Goal: Transaction & Acquisition: Purchase product/service

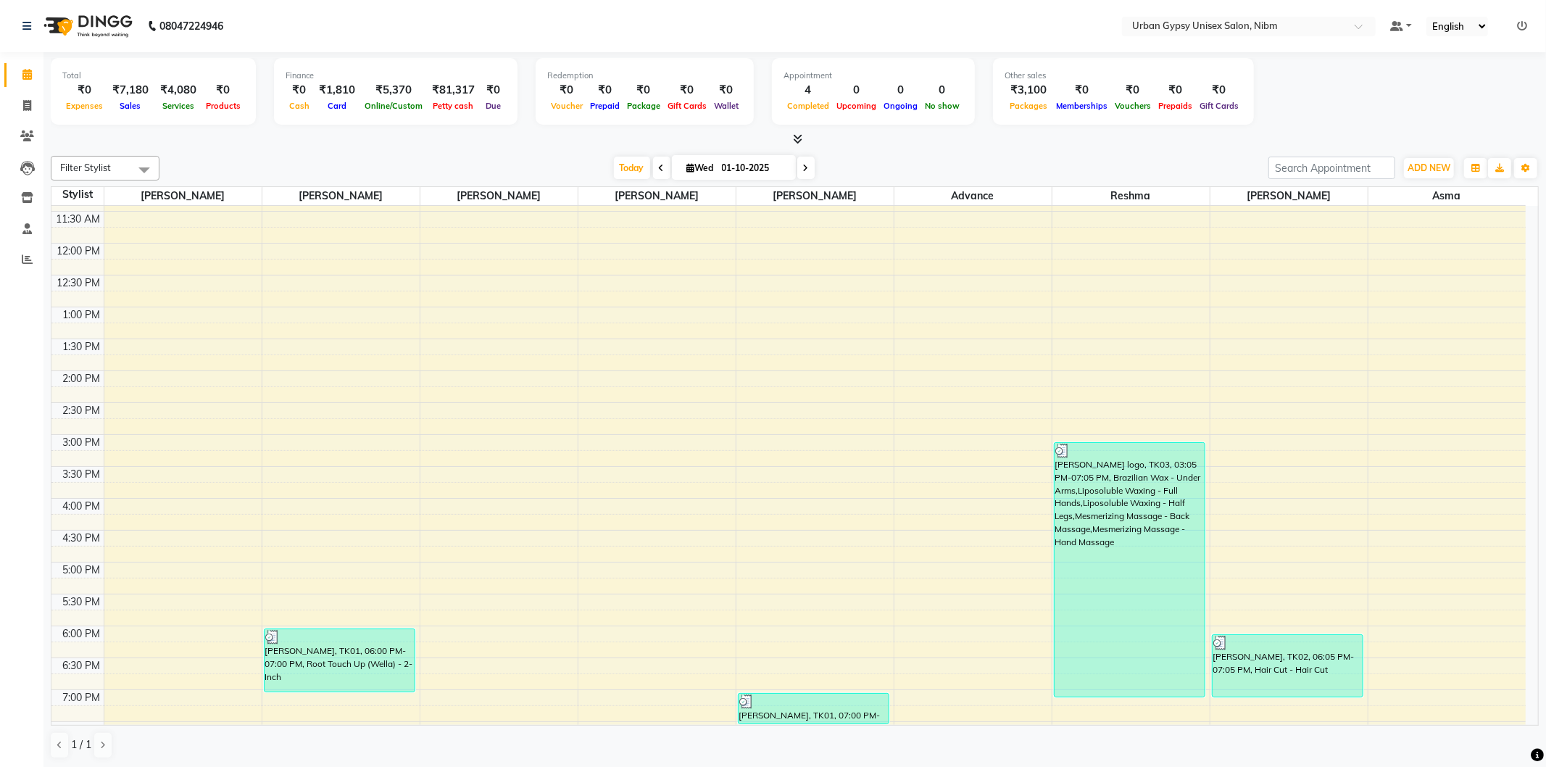
scroll to position [378, 0]
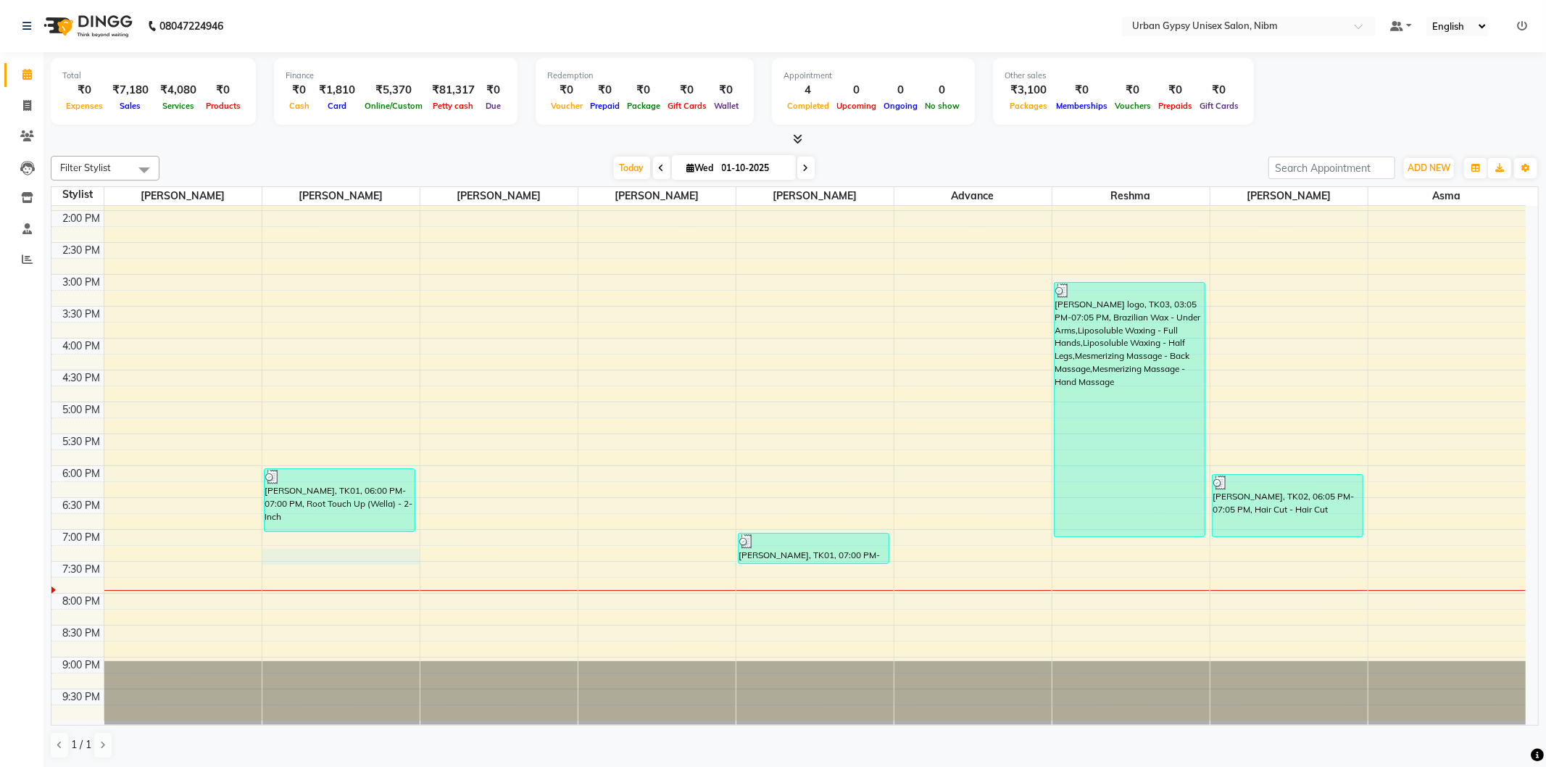
click at [412, 560] on div "8:00 AM 8:30 AM 9:00 AM 9:30 AM 10:00 AM 10:30 AM 11:00 AM 11:30 AM 12:00 PM 12…" at bounding box center [788, 274] width 1475 height 892
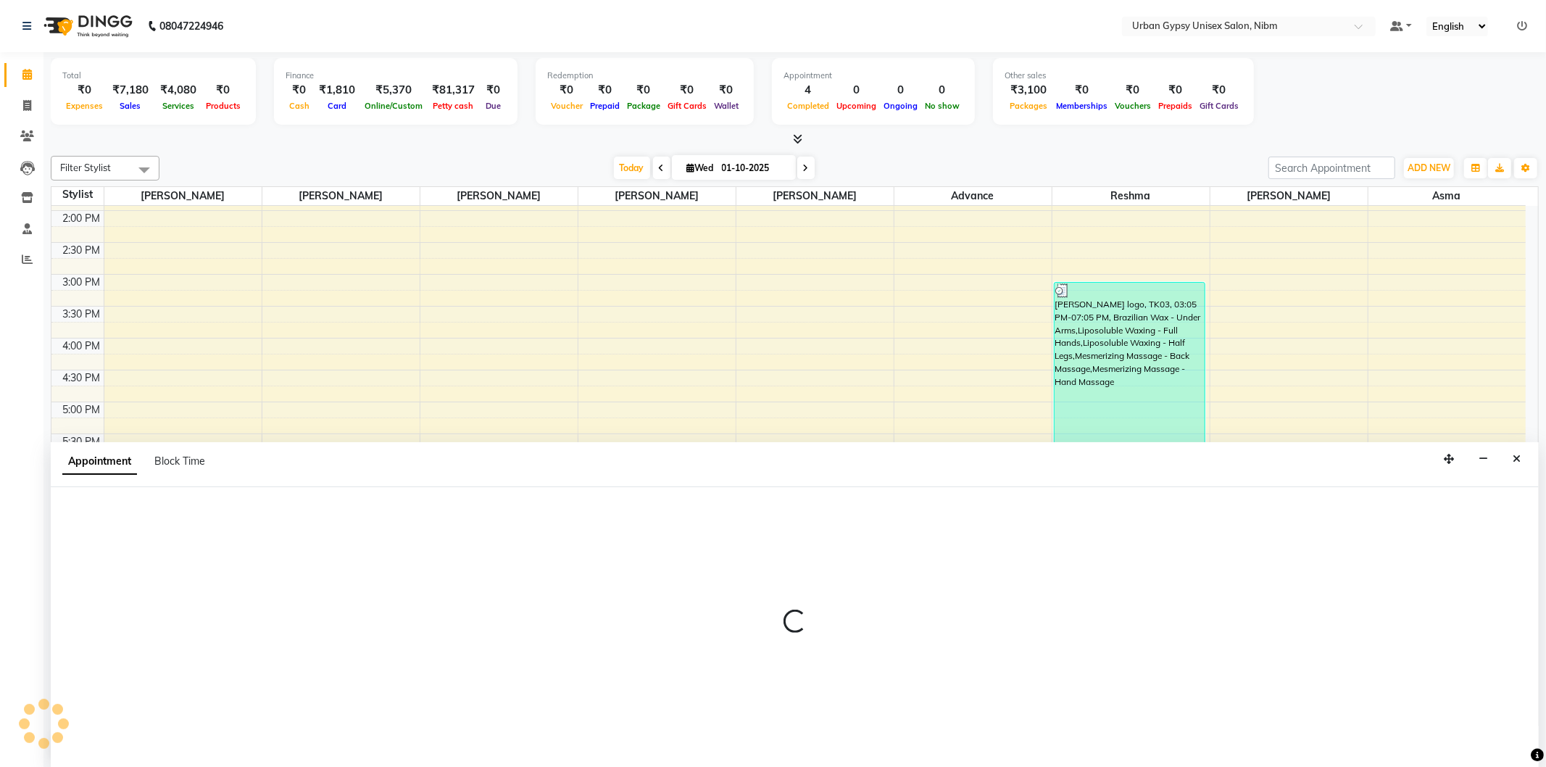
select select "58910"
select select "tentative"
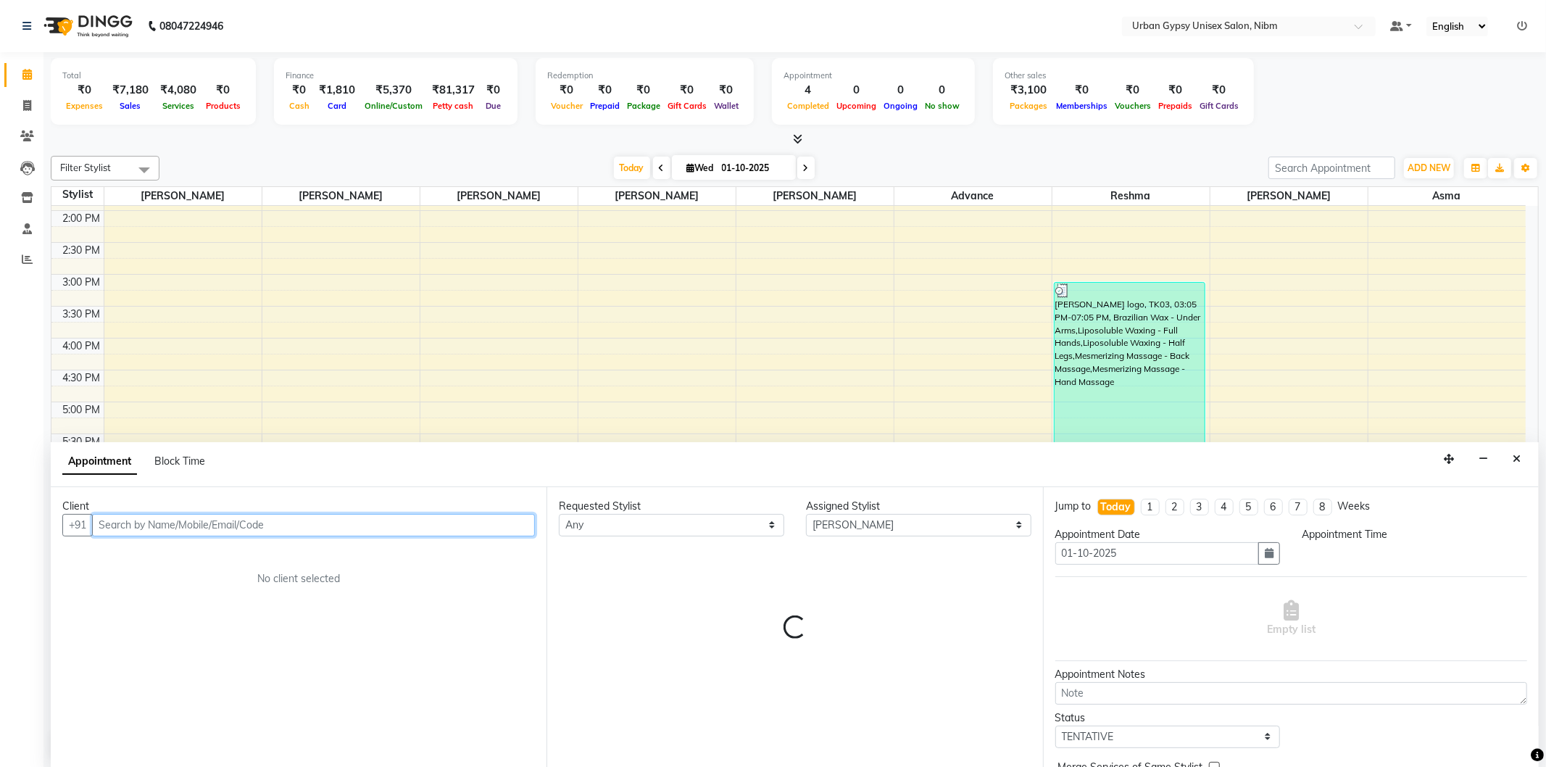
select select "1155"
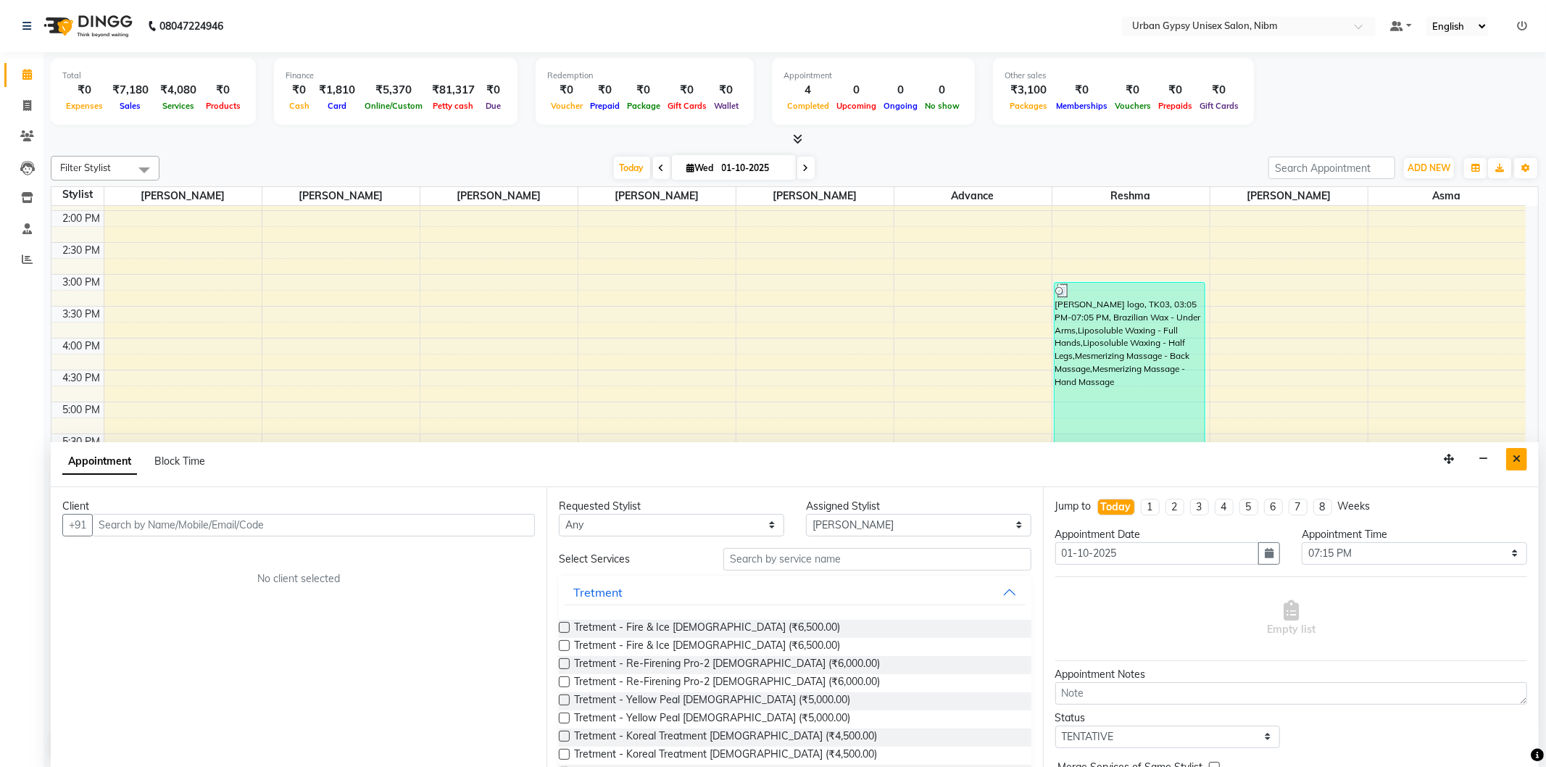
click at [1523, 460] on button "Close" at bounding box center [1516, 459] width 21 height 22
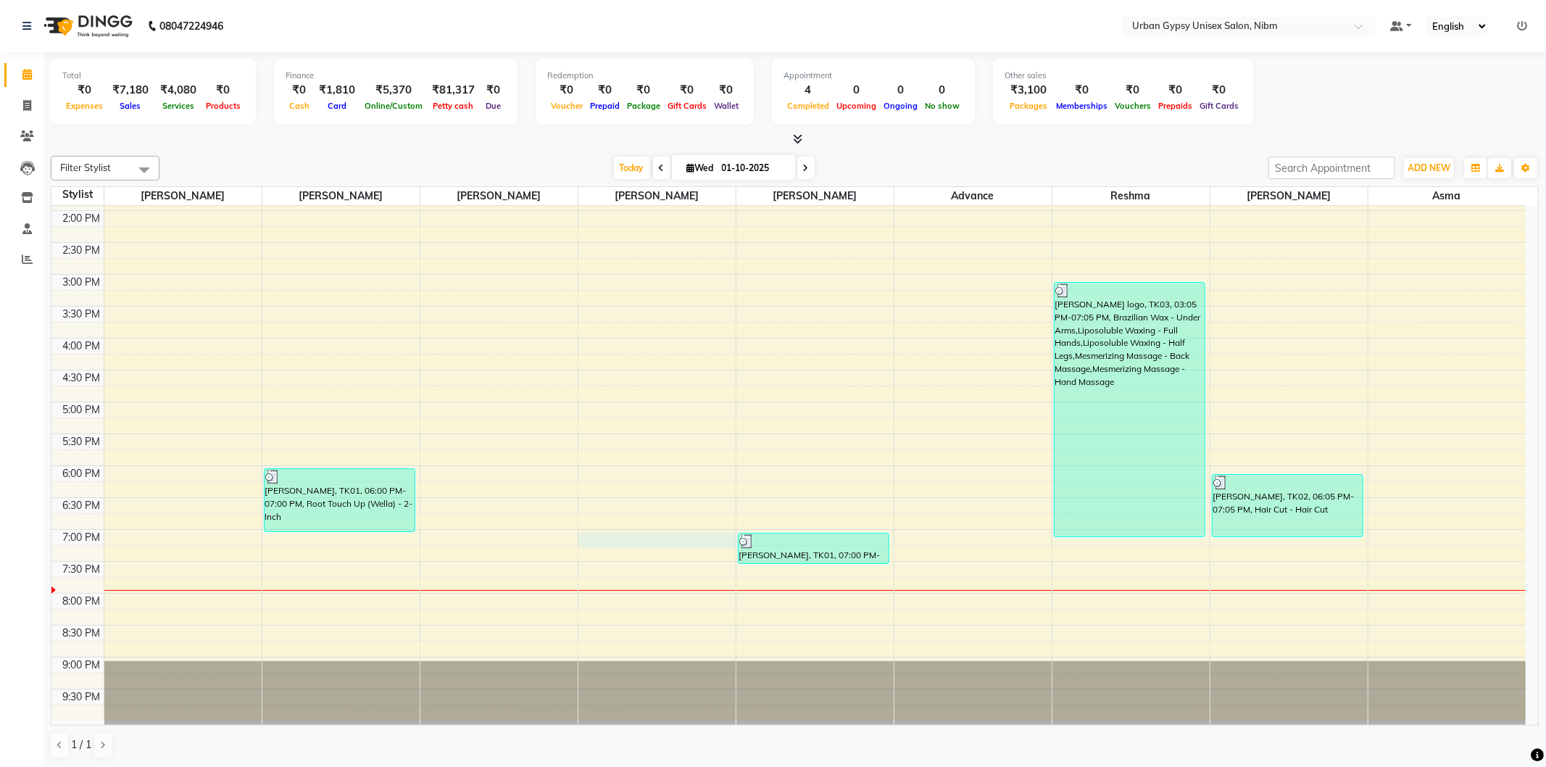
click at [655, 544] on div "8:00 AM 8:30 AM 9:00 AM 9:30 AM 10:00 AM 10:30 AM 11:00 AM 11:30 AM 12:00 PM 12…" at bounding box center [788, 274] width 1475 height 892
select select "58914"
select select "1140"
select select "tentative"
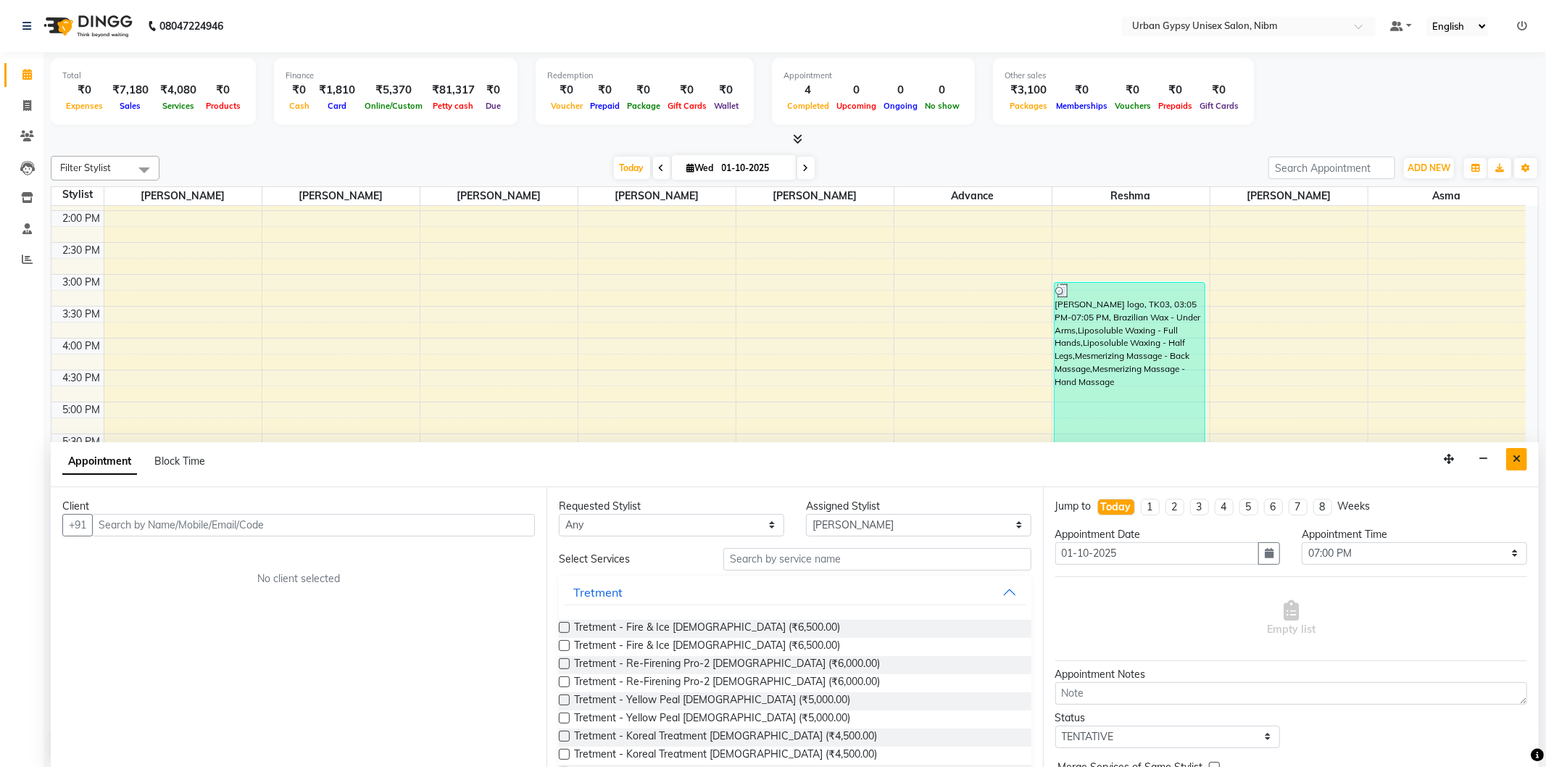
click at [1522, 462] on button "Close" at bounding box center [1516, 459] width 21 height 22
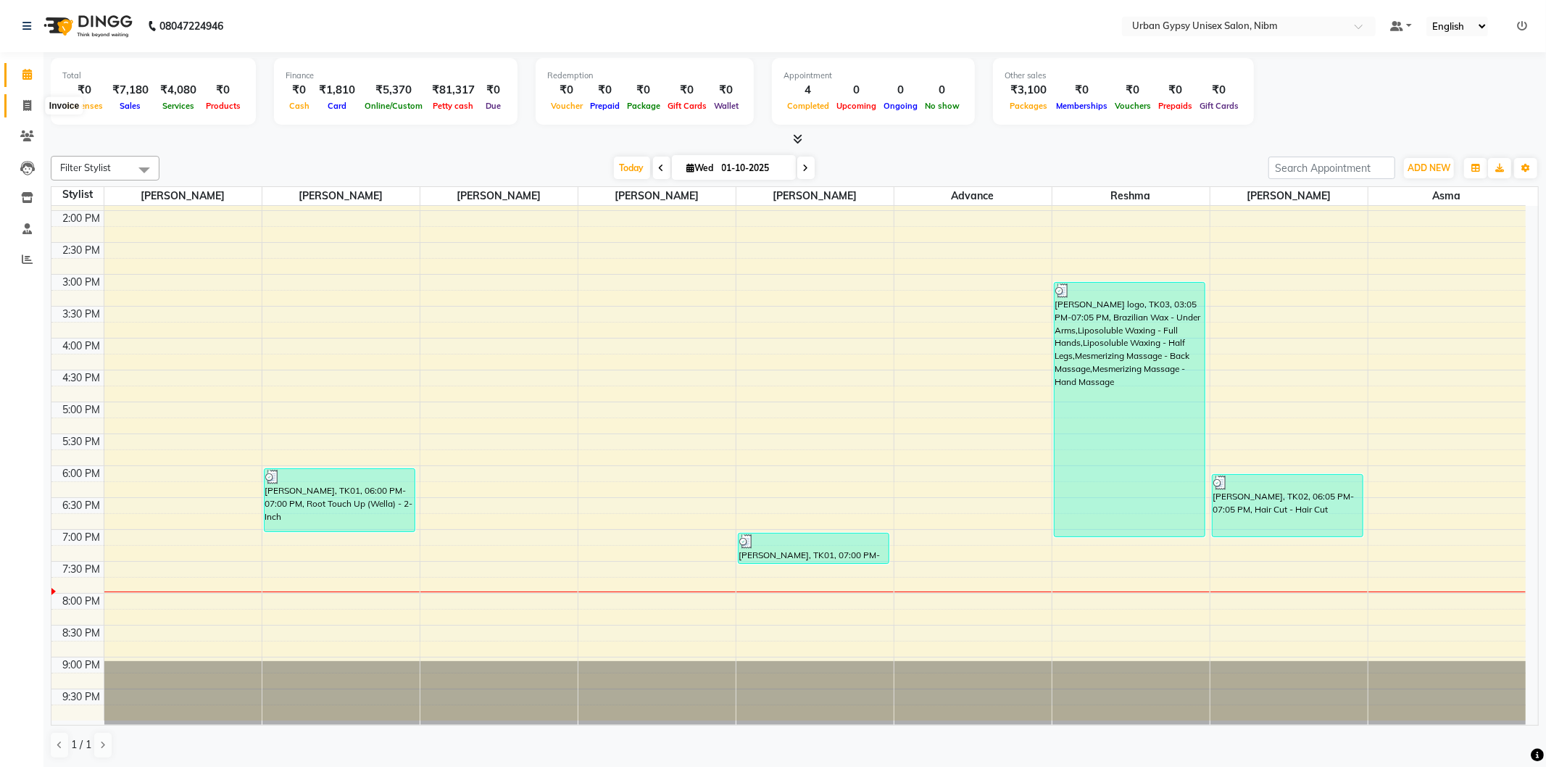
click at [24, 104] on icon at bounding box center [27, 105] width 8 height 11
select select "7045"
select select "service"
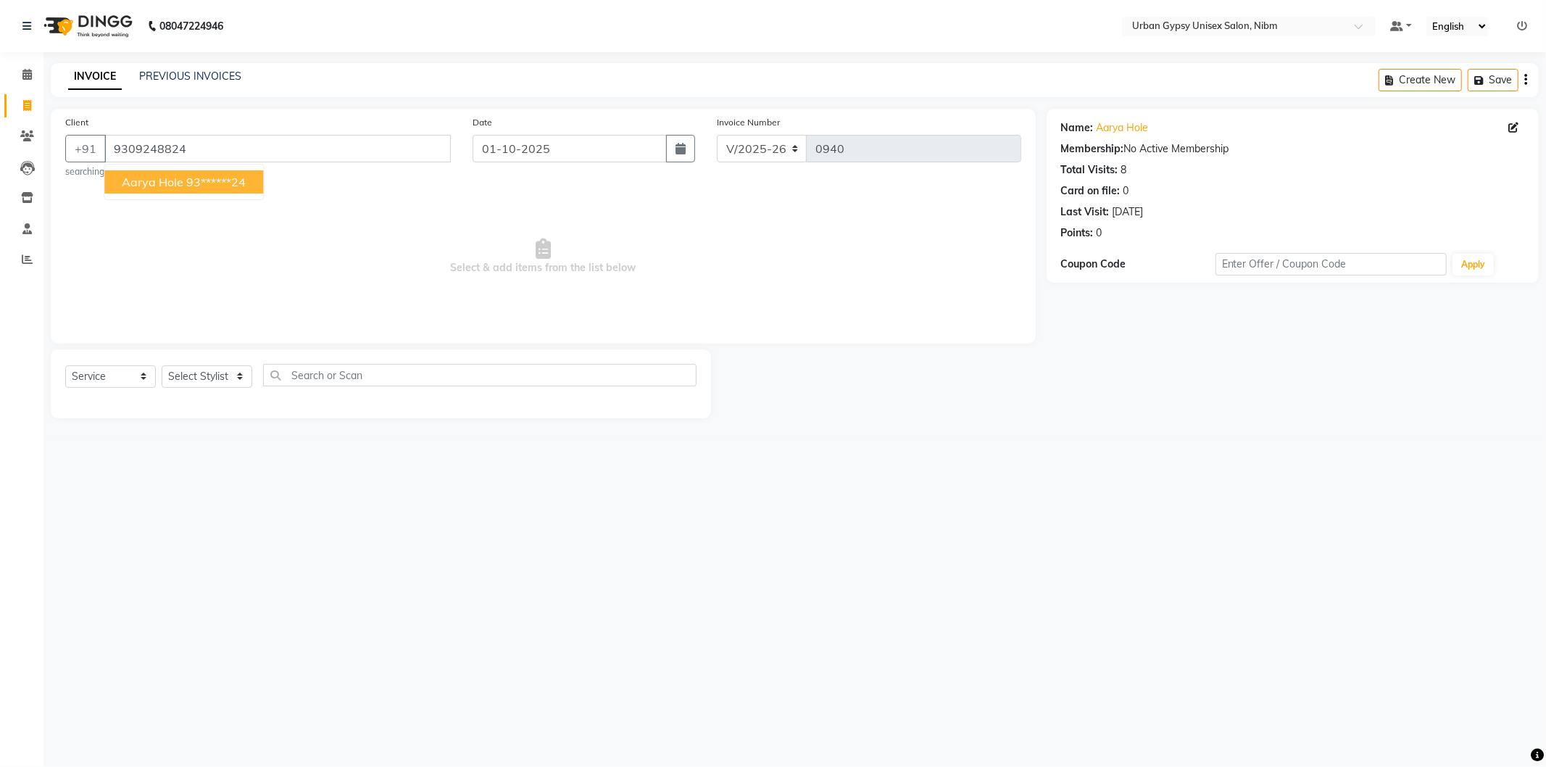
click at [207, 186] on ngb-highlight "93******24" at bounding box center [215, 182] width 59 height 14
type input "93******24"
click at [198, 368] on select "Select Stylist Advance Akshay [PERSON_NAME] Asma [PERSON_NAME] Malhari [PERSON_…" at bounding box center [207, 376] width 91 height 22
select select "66600"
click at [162, 365] on select "Select Stylist Advance Akshay [PERSON_NAME] Asma [PERSON_NAME] Malhari [PERSON_…" at bounding box center [207, 376] width 91 height 22
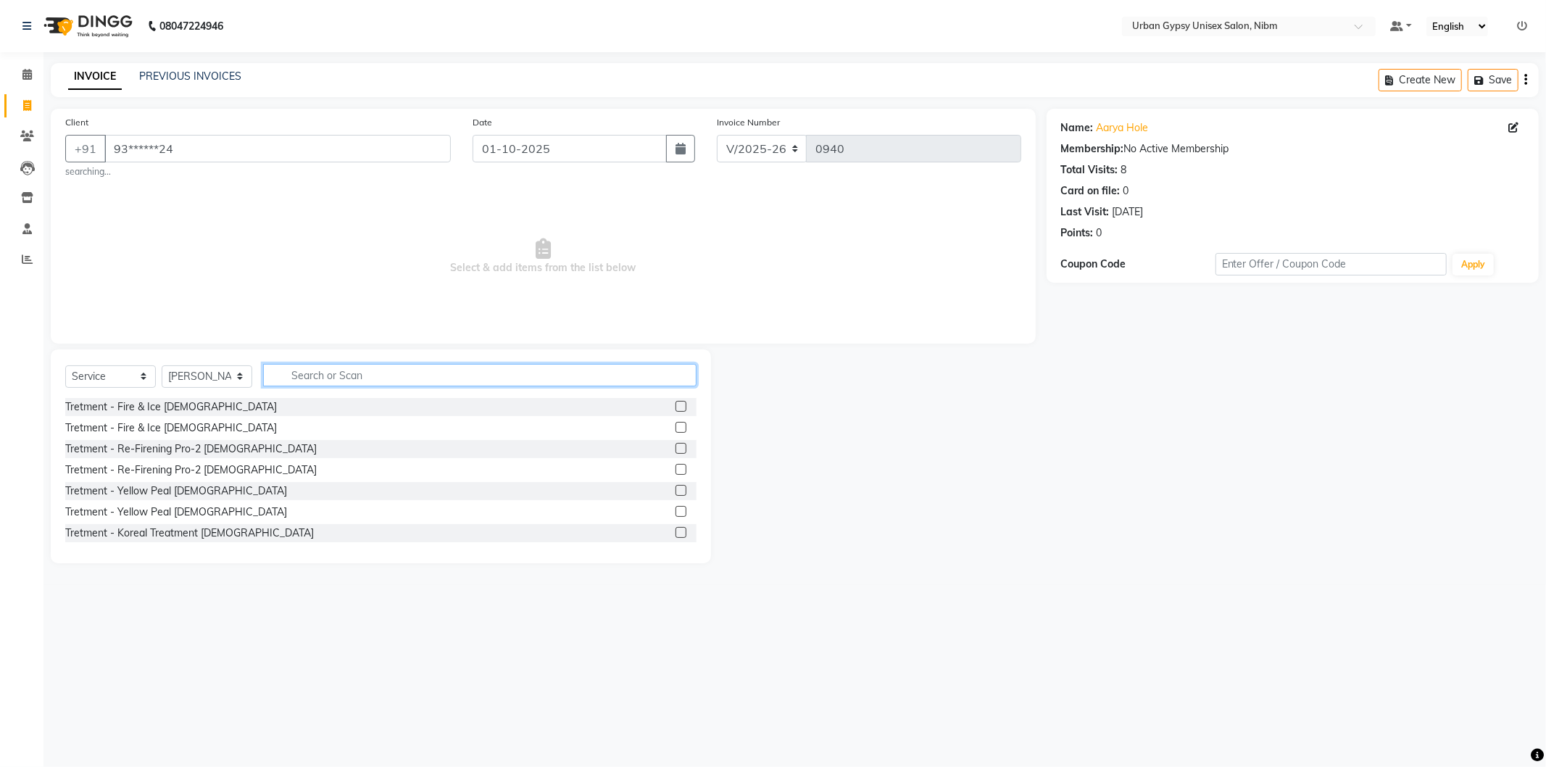
click at [341, 375] on input "text" at bounding box center [480, 375] width 434 height 22
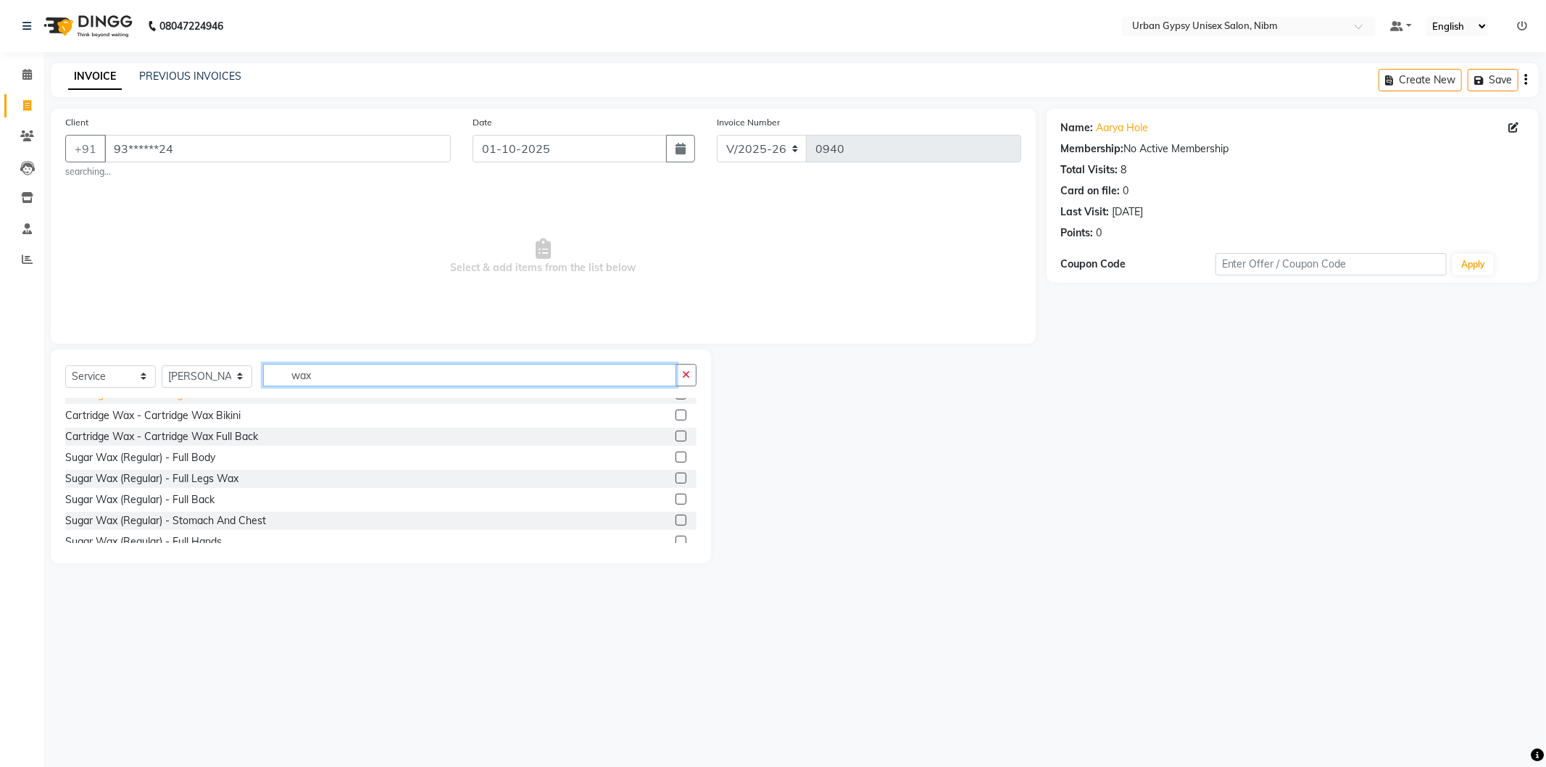
scroll to position [563, 0]
type input "wax"
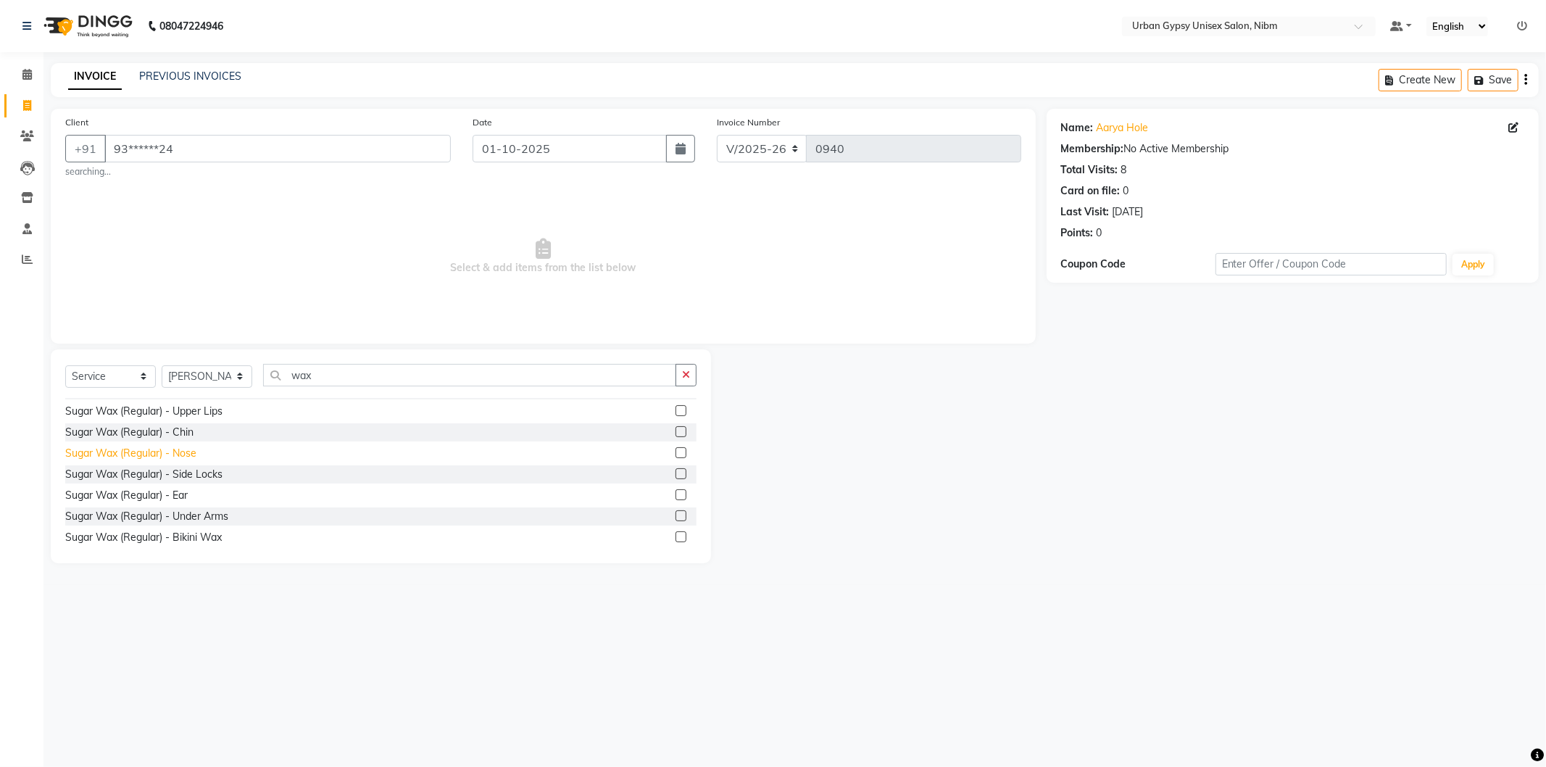
click at [191, 455] on div "Sugar Wax (Regular) - Nose" at bounding box center [130, 453] width 131 height 15
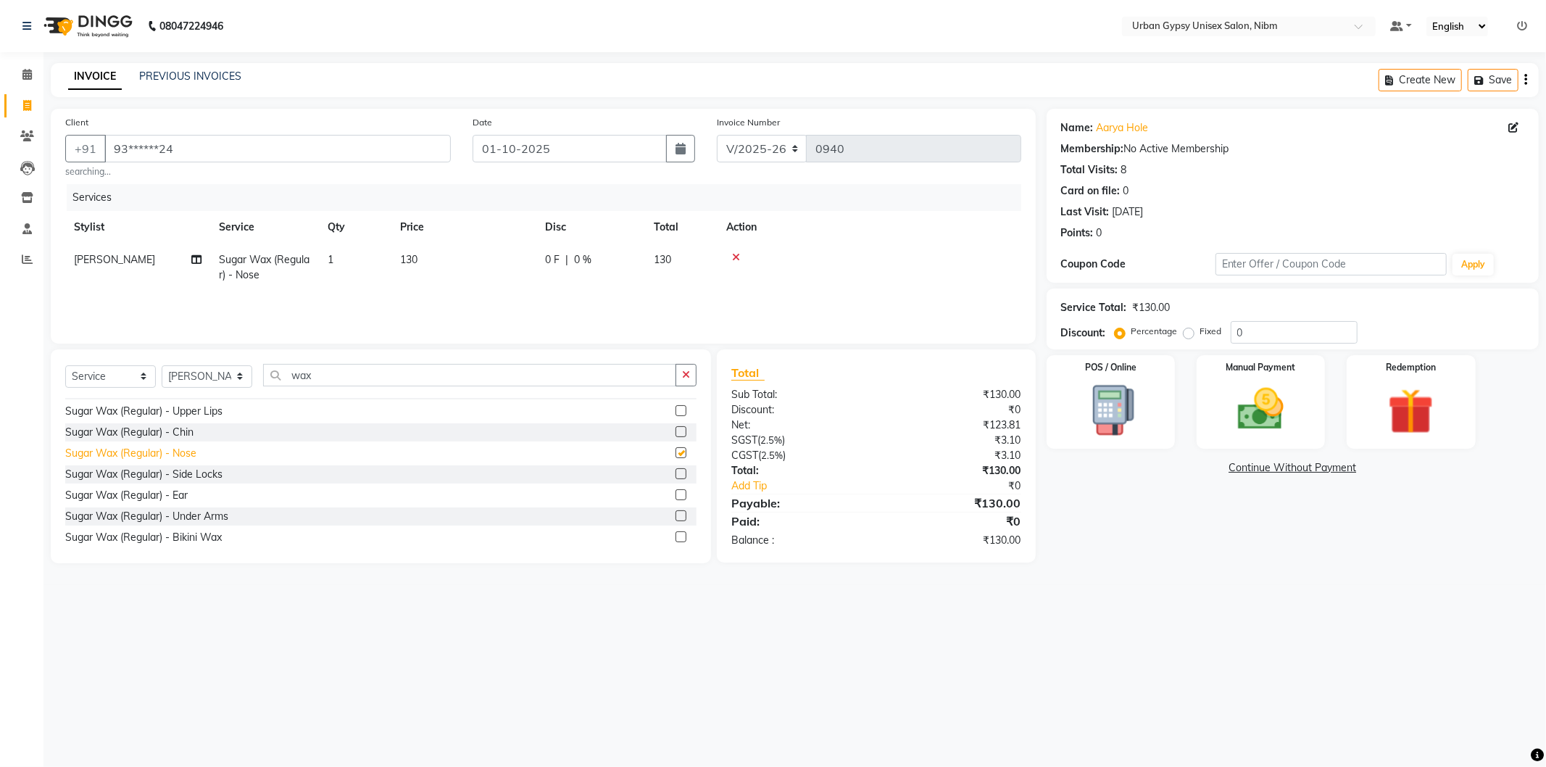
checkbox input "false"
click at [201, 407] on div "Sugar Wax (Regular) - Upper Lips" at bounding box center [143, 411] width 157 height 15
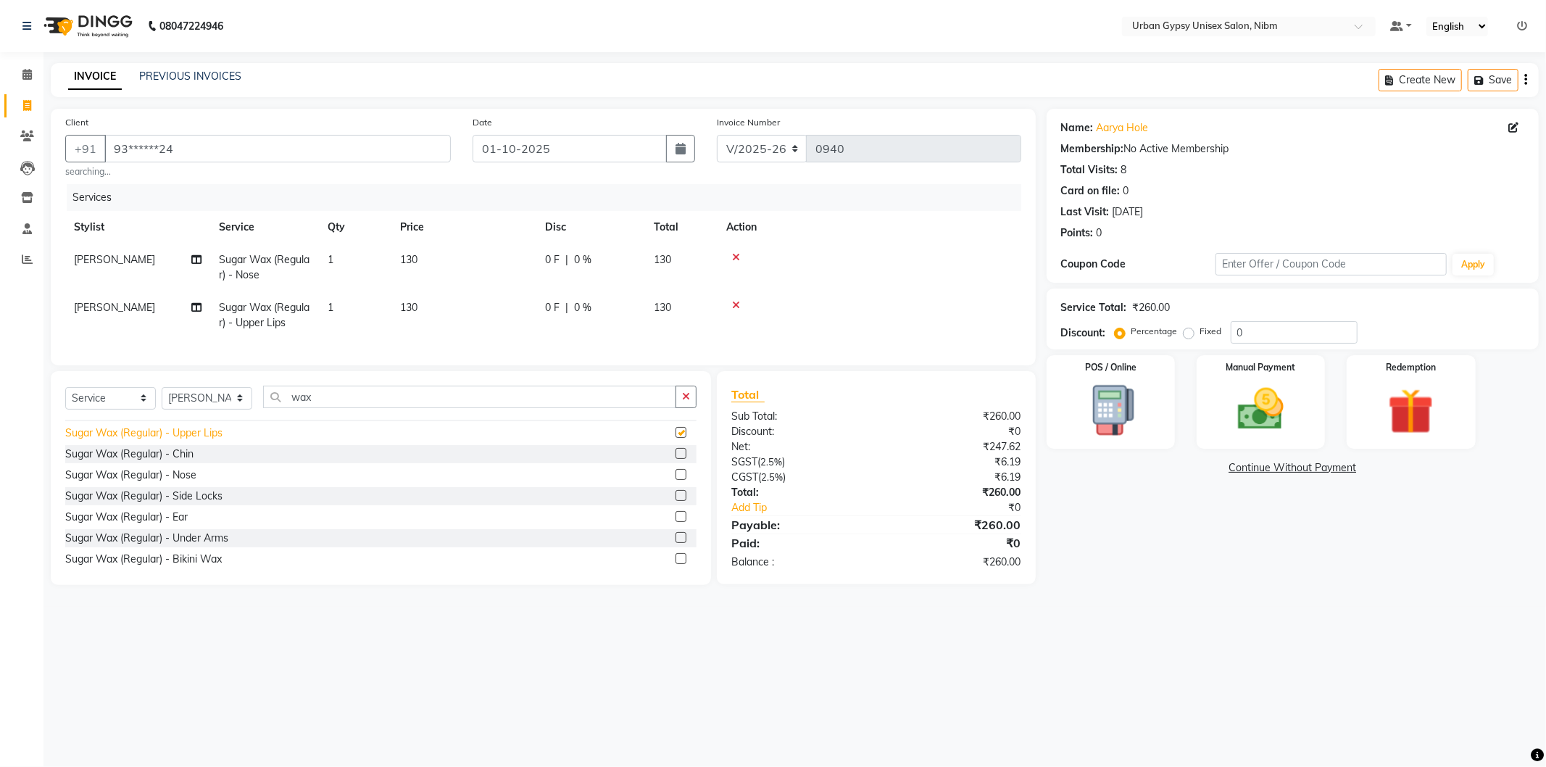
checkbox input "false"
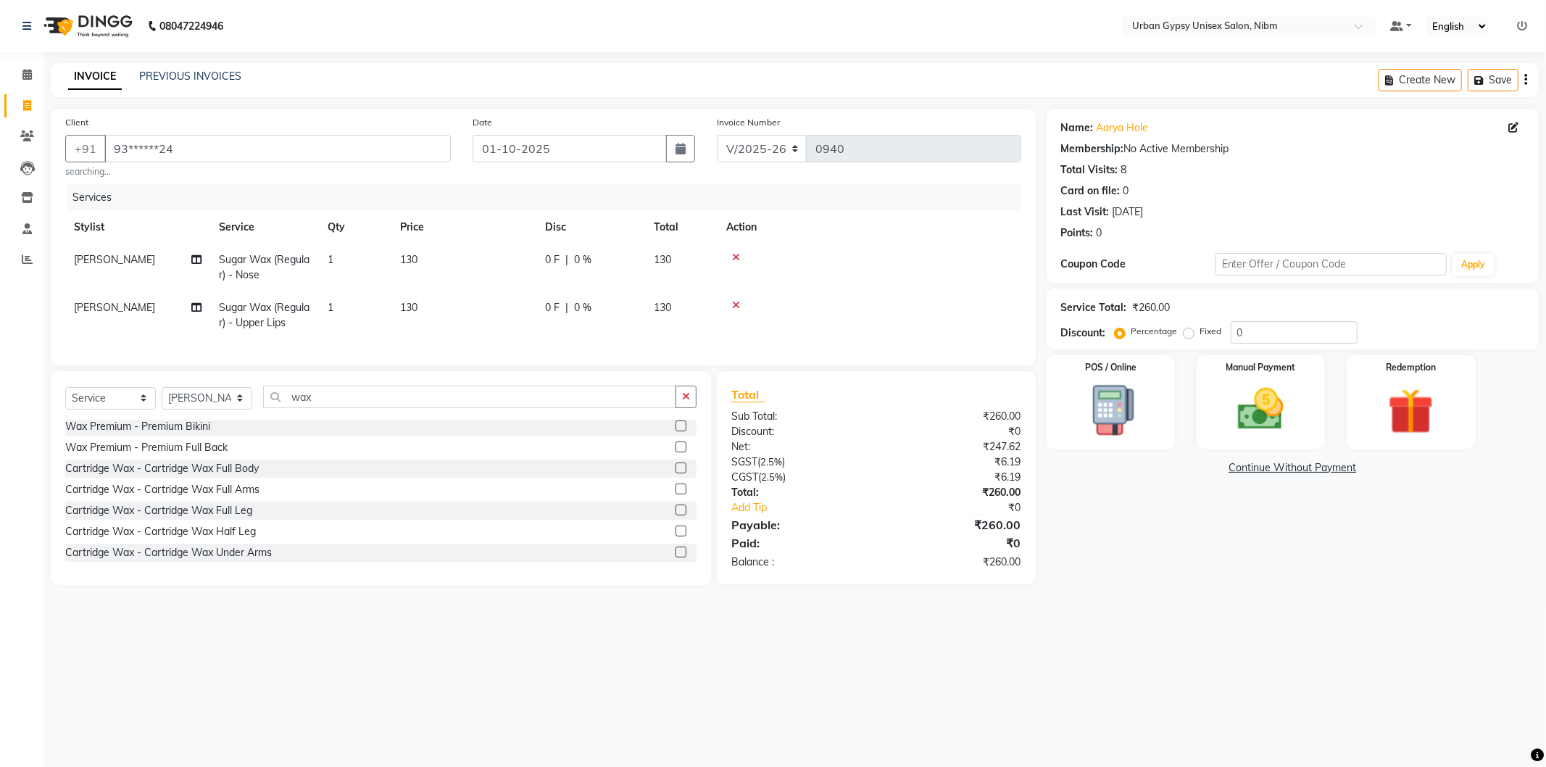
scroll to position [0, 0]
click at [333, 408] on input "wax" at bounding box center [469, 397] width 413 height 22
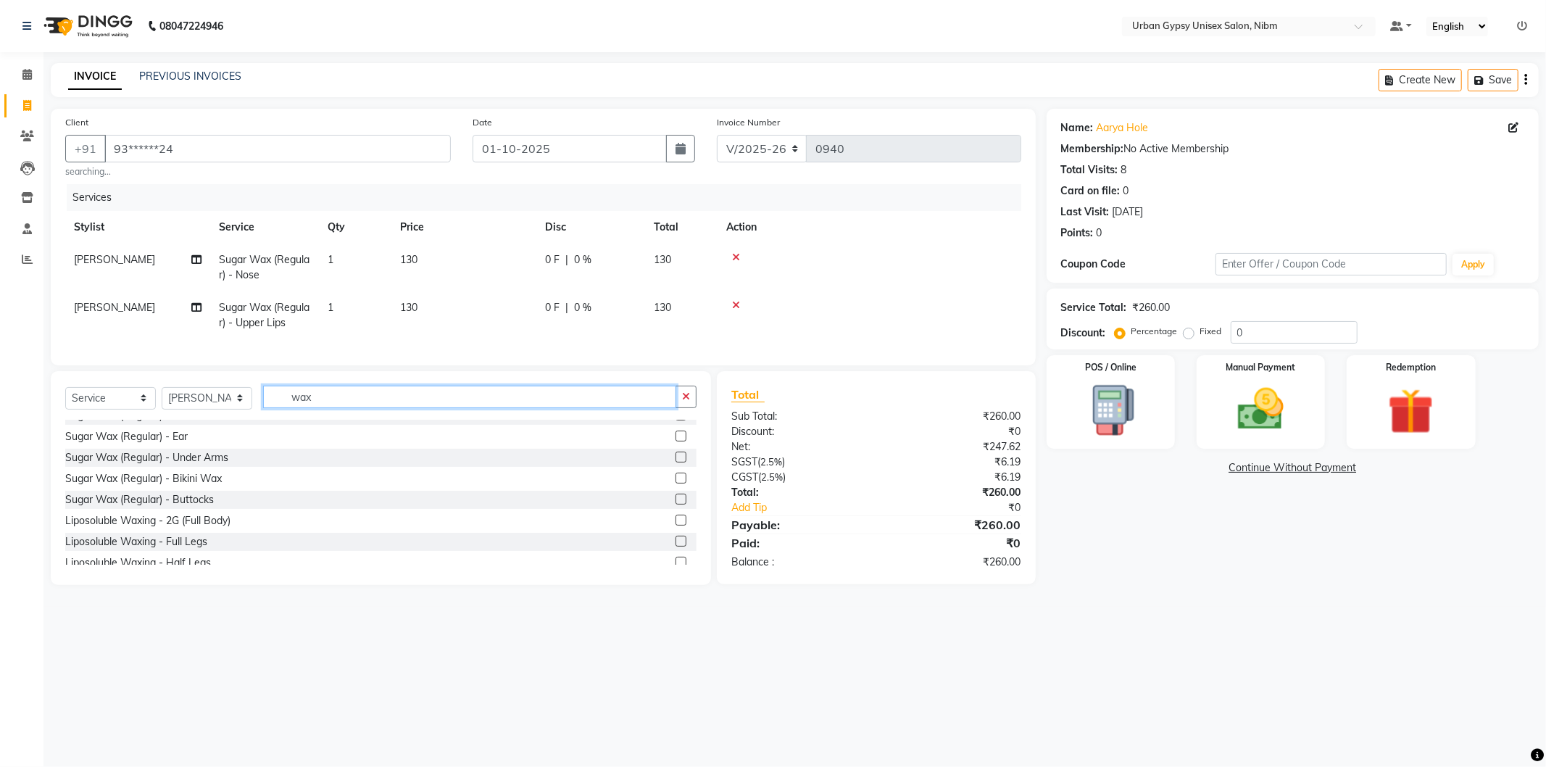
scroll to position [886, 0]
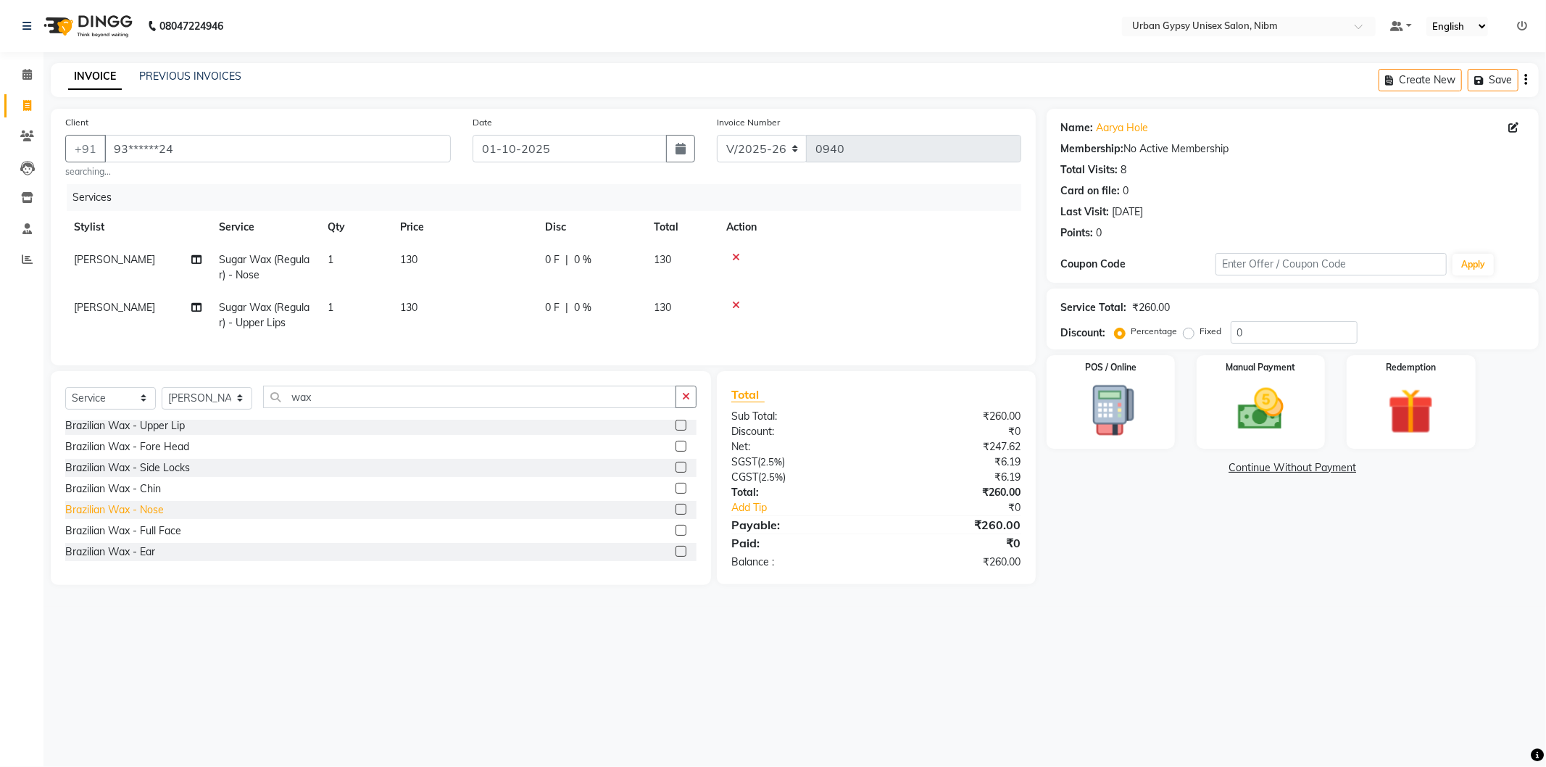
click at [147, 517] on div "Brazilian Wax - Nose" at bounding box center [114, 509] width 99 height 15
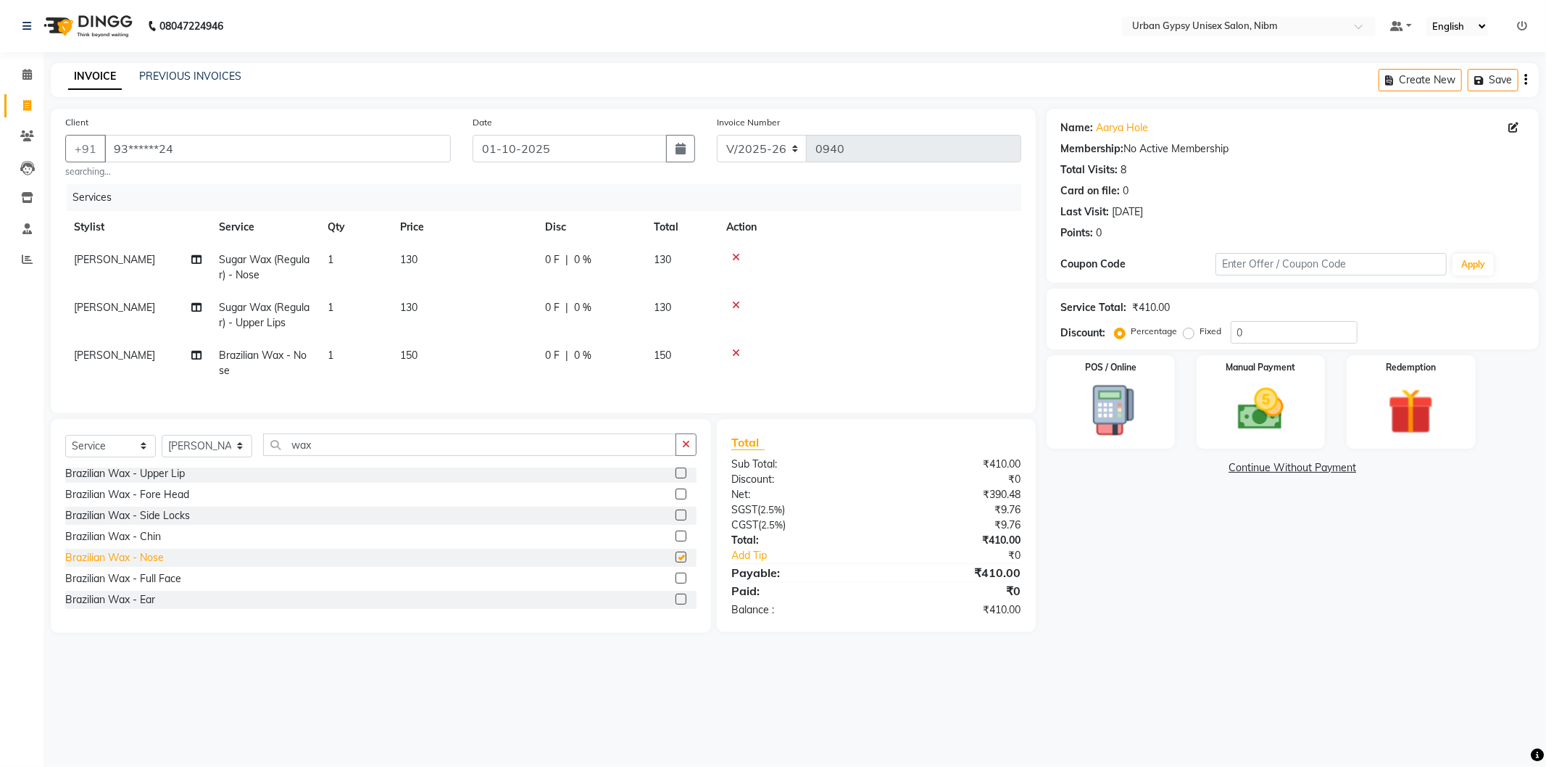
checkbox input "false"
click at [170, 481] on div "Brazilian Wax - Upper Lip" at bounding box center [125, 473] width 120 height 15
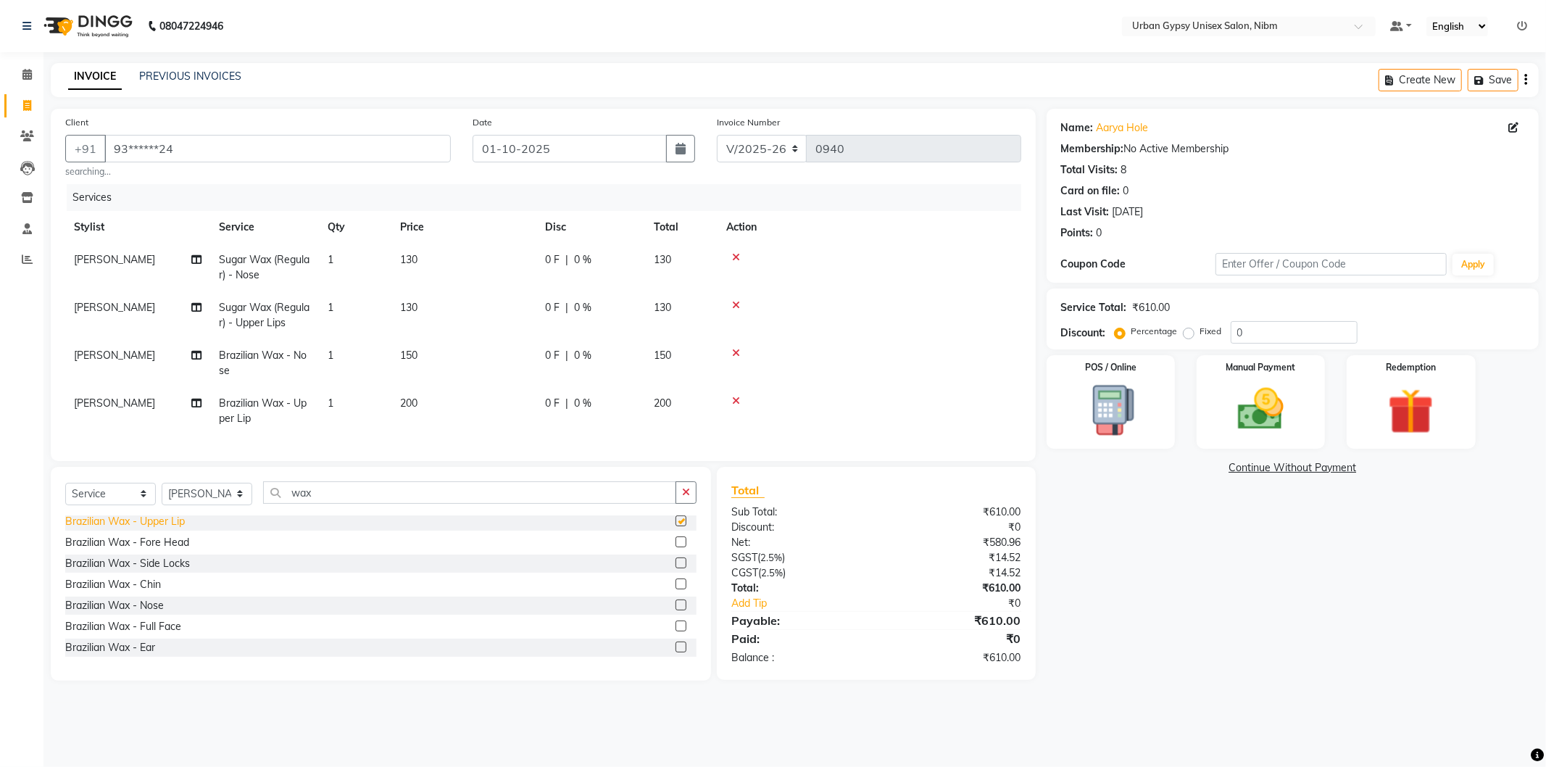
checkbox input "false"
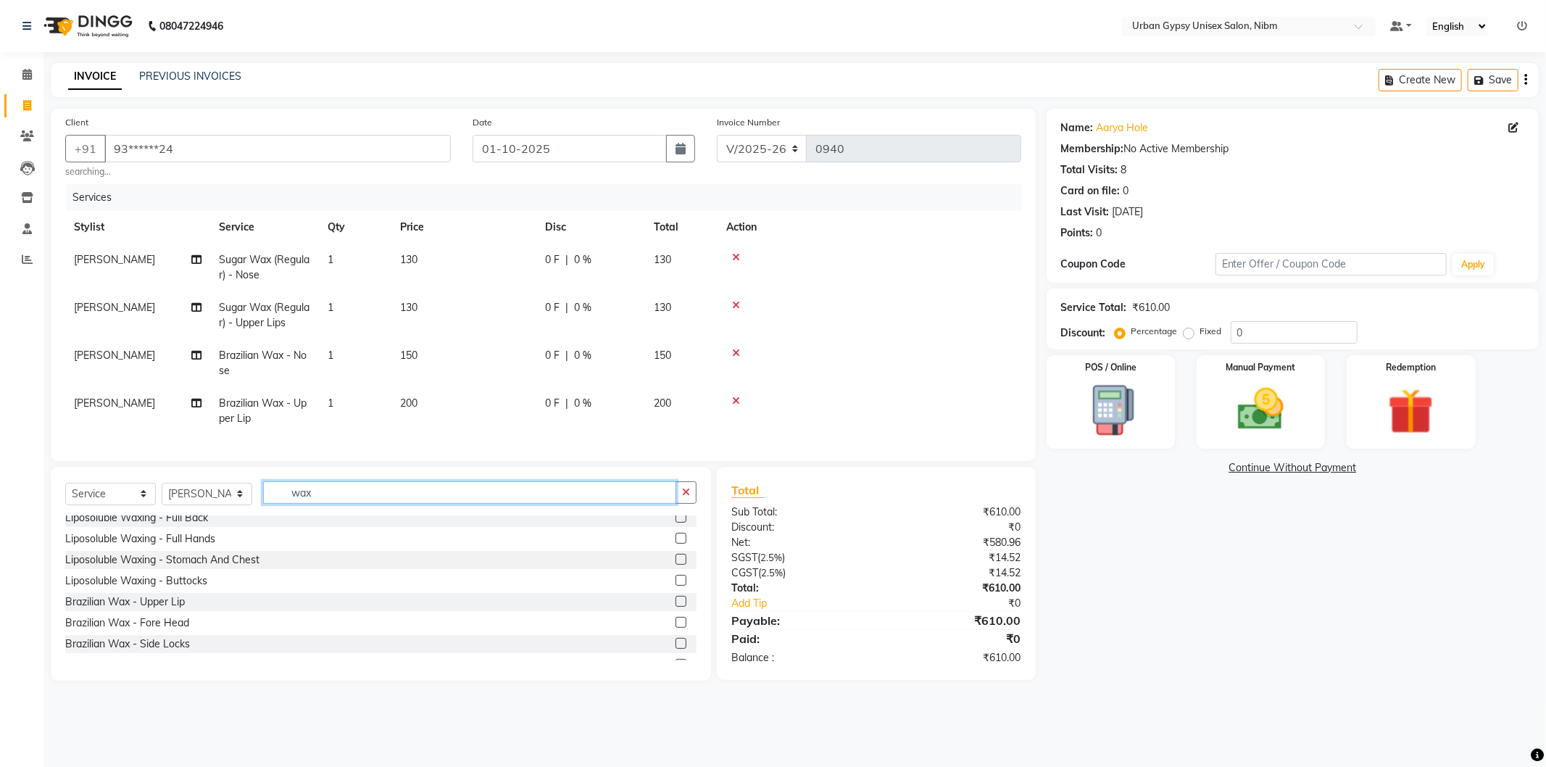
click at [342, 504] on input "wax" at bounding box center [469, 492] width 413 height 22
click at [737, 305] on icon at bounding box center [736, 305] width 8 height 10
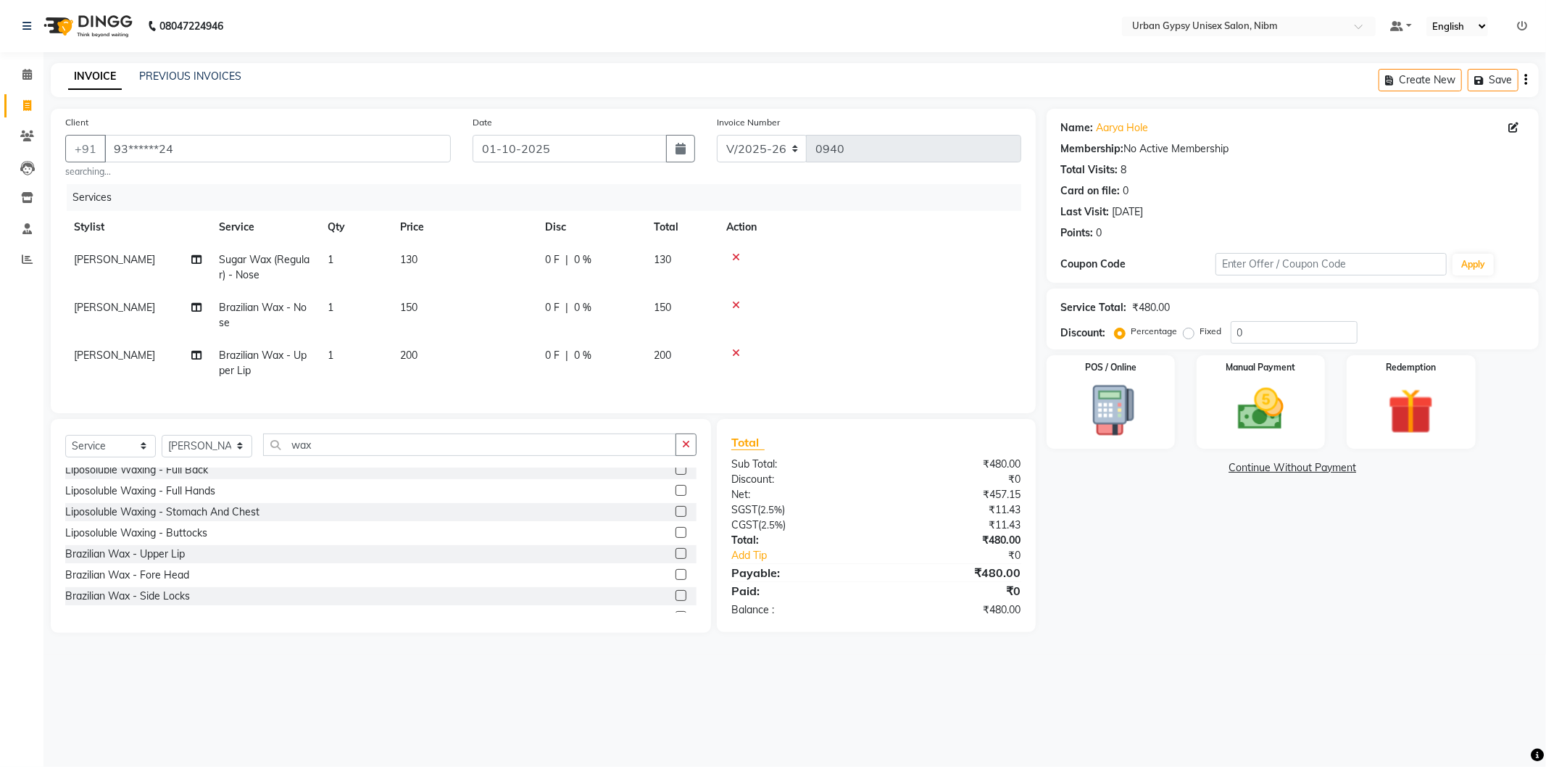
click at [733, 252] on icon at bounding box center [736, 257] width 8 height 10
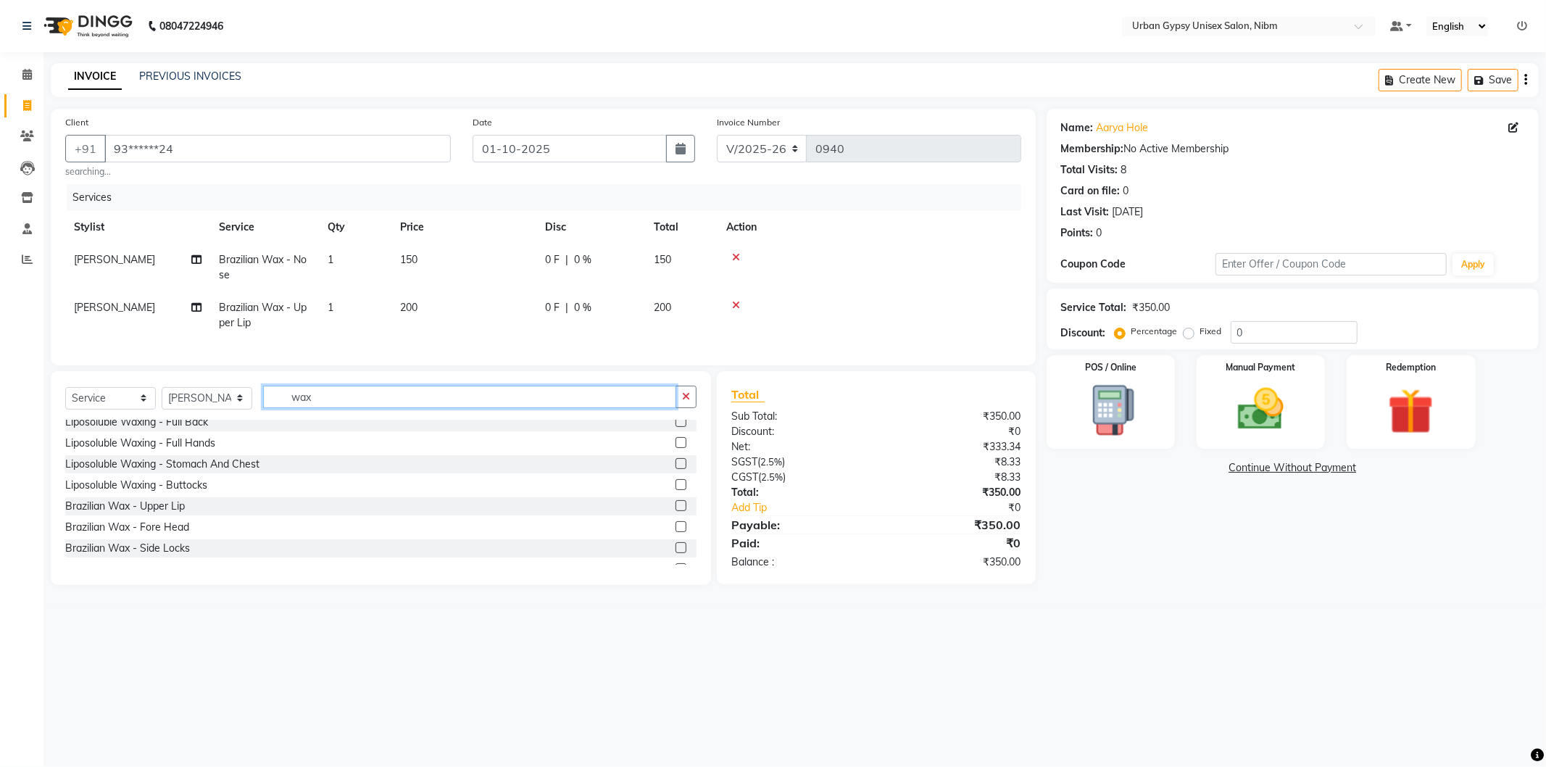
click at [372, 408] on input "wax" at bounding box center [469, 397] width 413 height 22
type input "w"
type input "eye"
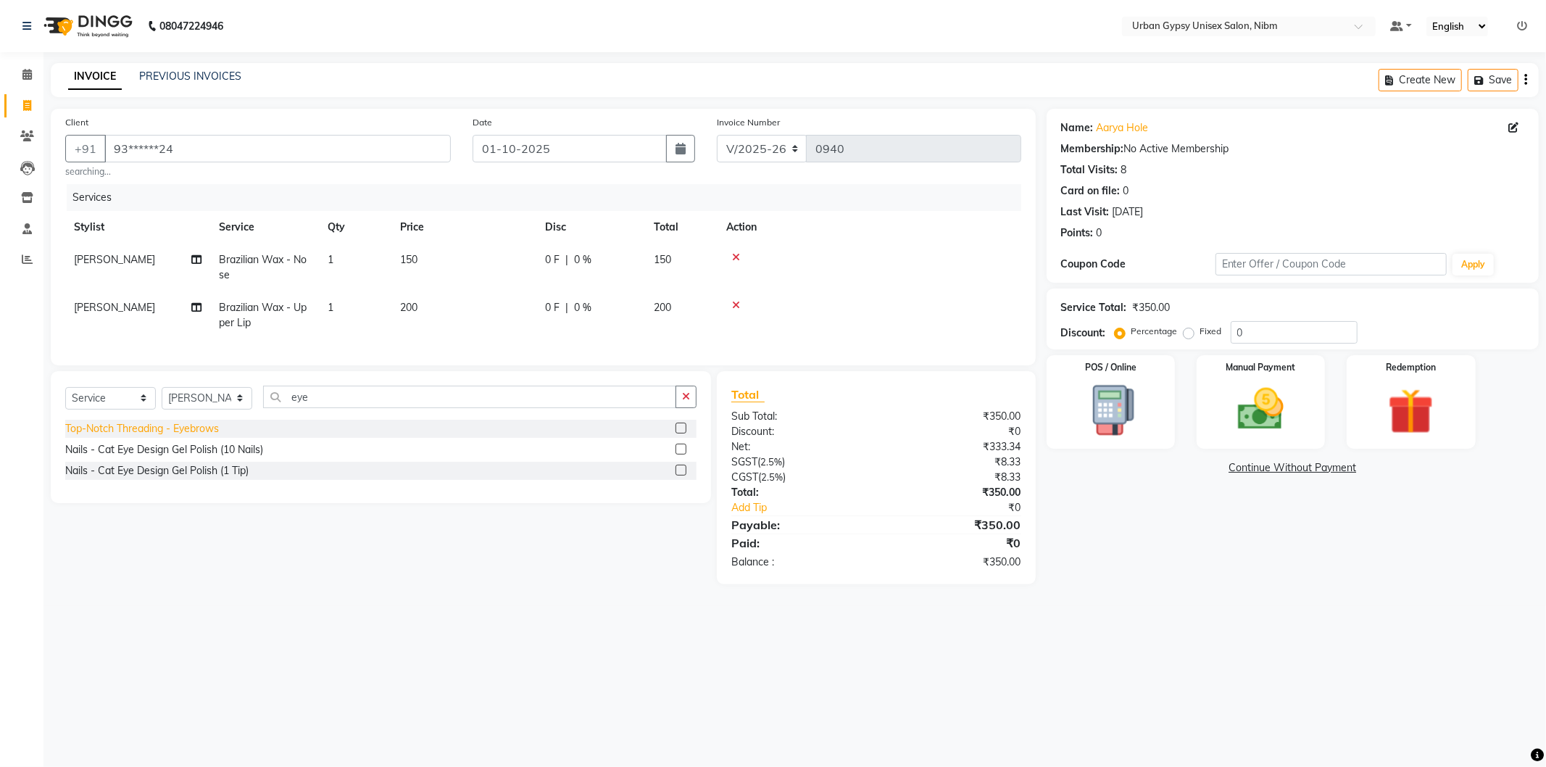
click at [156, 436] on div "Top-Notch Threading - Eyebrows" at bounding box center [142, 428] width 154 height 15
checkbox input "false"
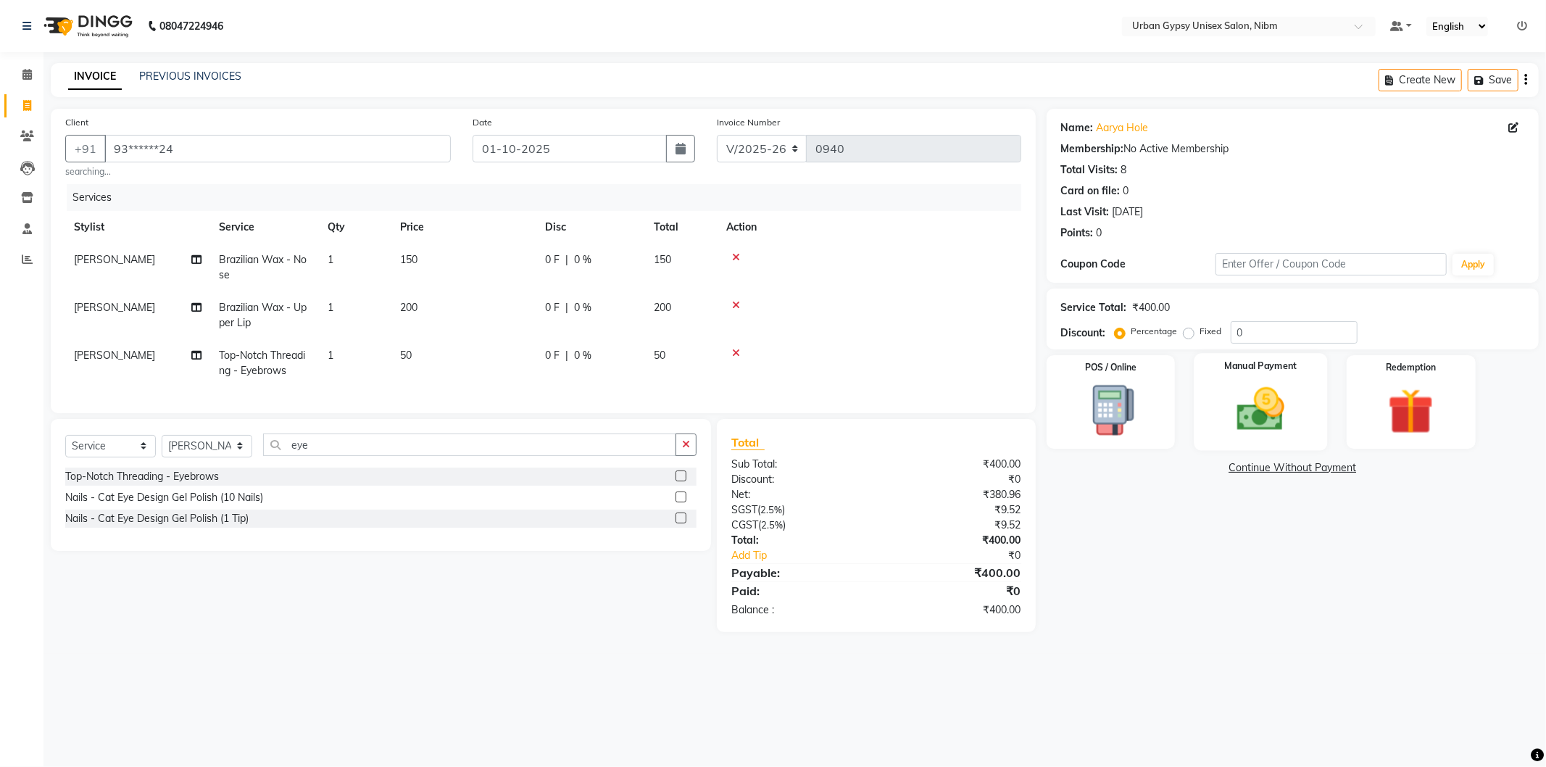
click at [1292, 399] on img at bounding box center [1261, 409] width 78 height 55
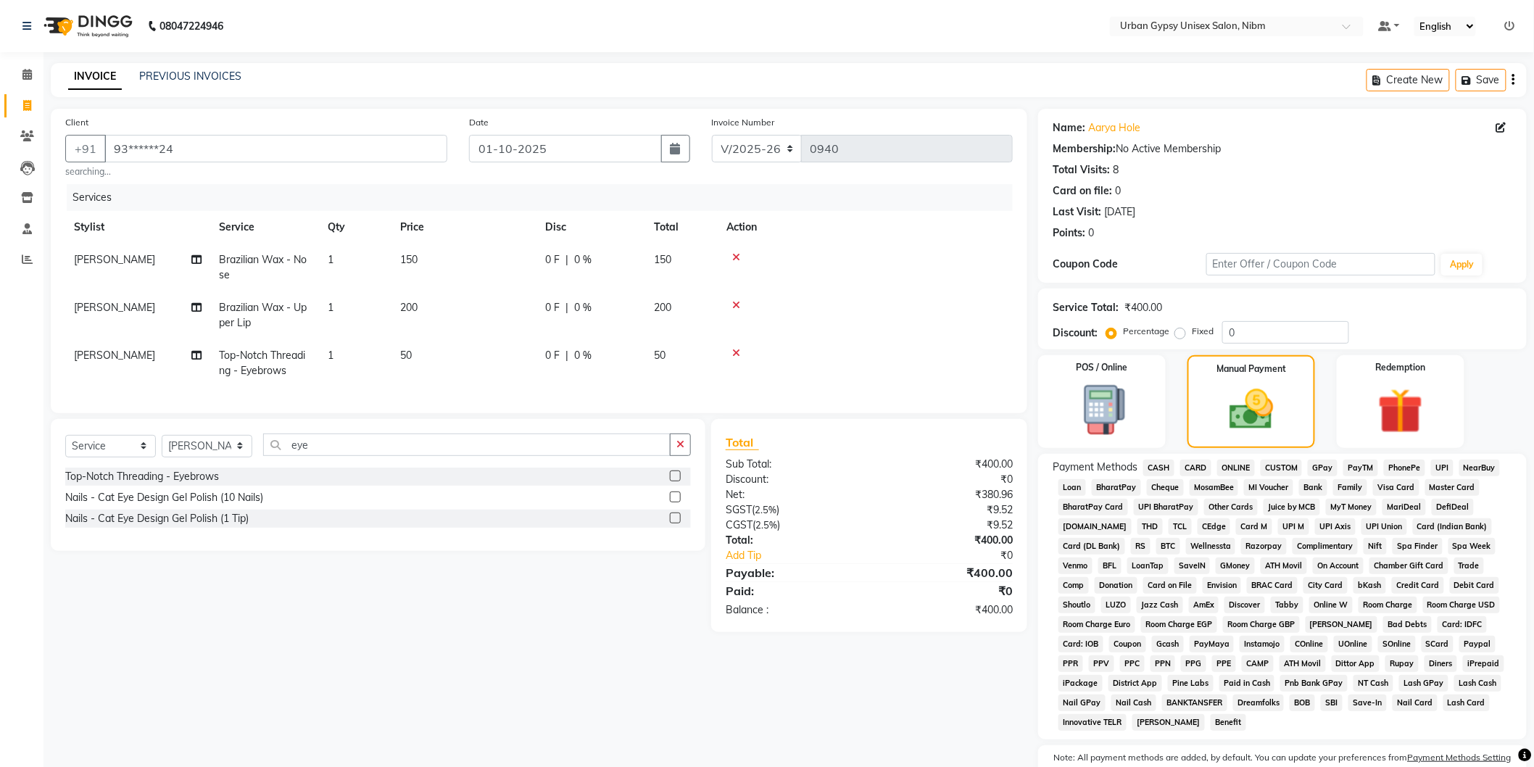
click at [1160, 469] on span "CASH" at bounding box center [1158, 468] width 31 height 17
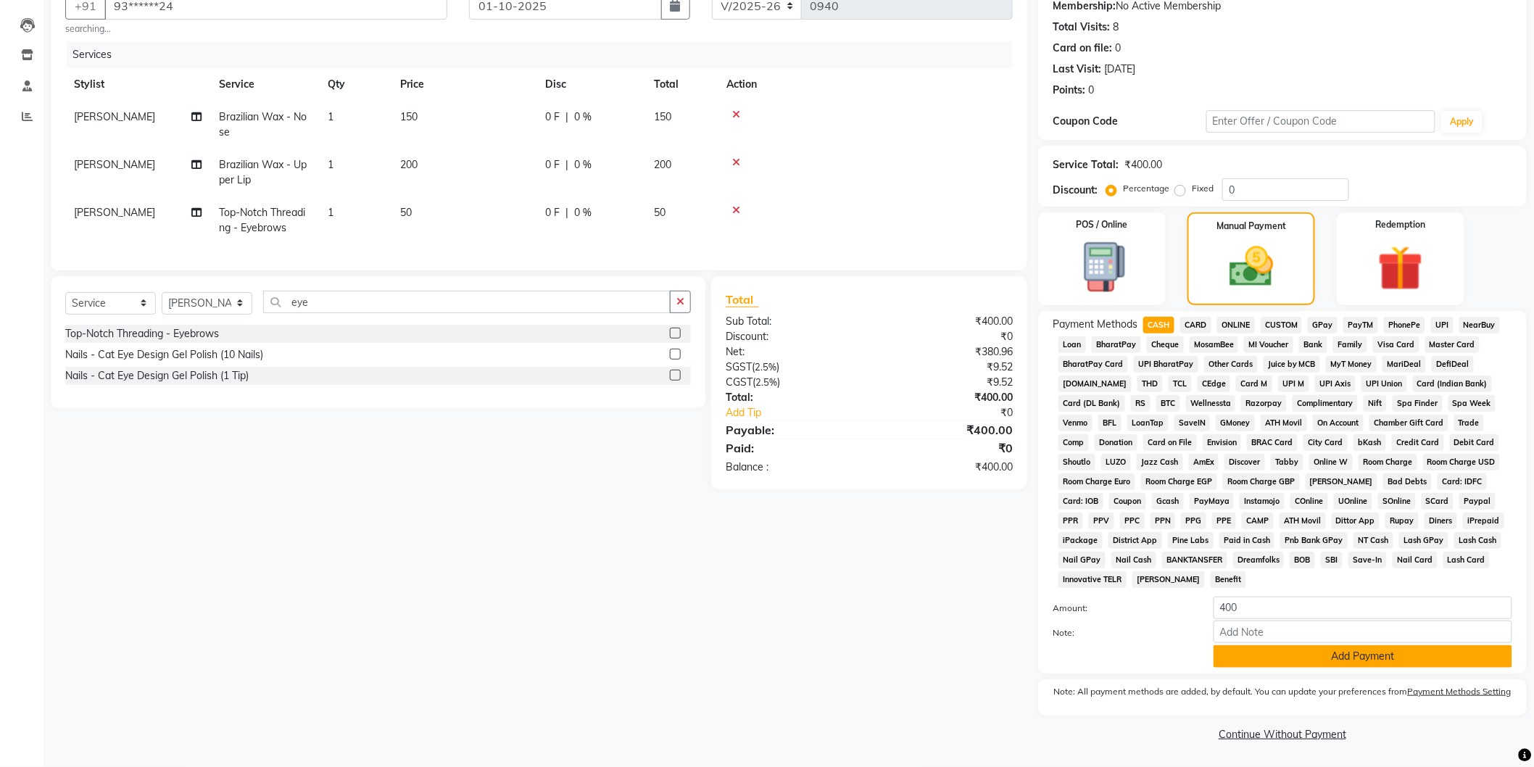
click at [1240, 653] on button "Add Payment" at bounding box center [1363, 656] width 299 height 22
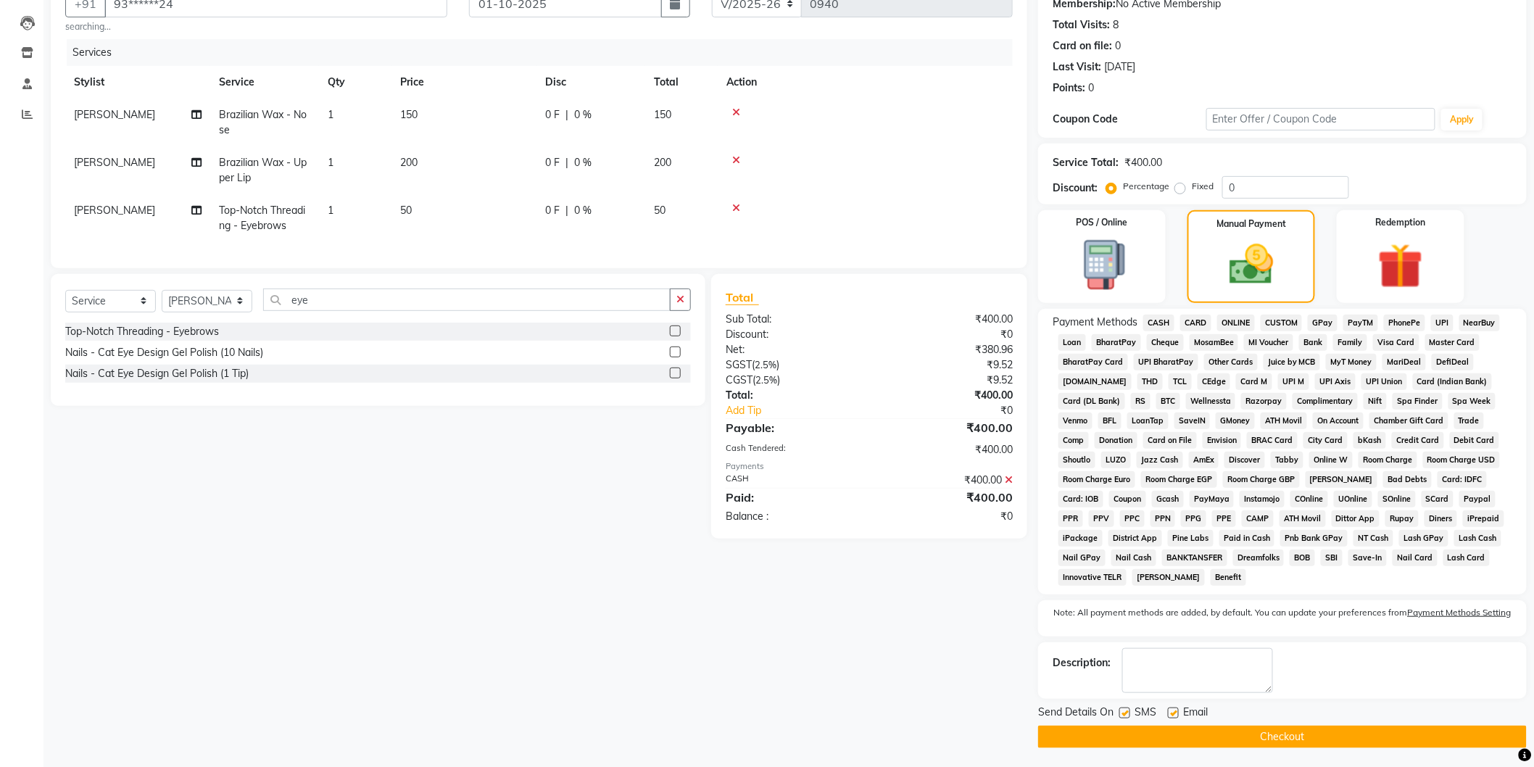
click at [1177, 721] on div "Email" at bounding box center [1193, 714] width 51 height 18
click at [1175, 716] on label at bounding box center [1173, 713] width 11 height 11
click at [1175, 716] on input "checkbox" at bounding box center [1172, 713] width 9 height 9
checkbox input "false"
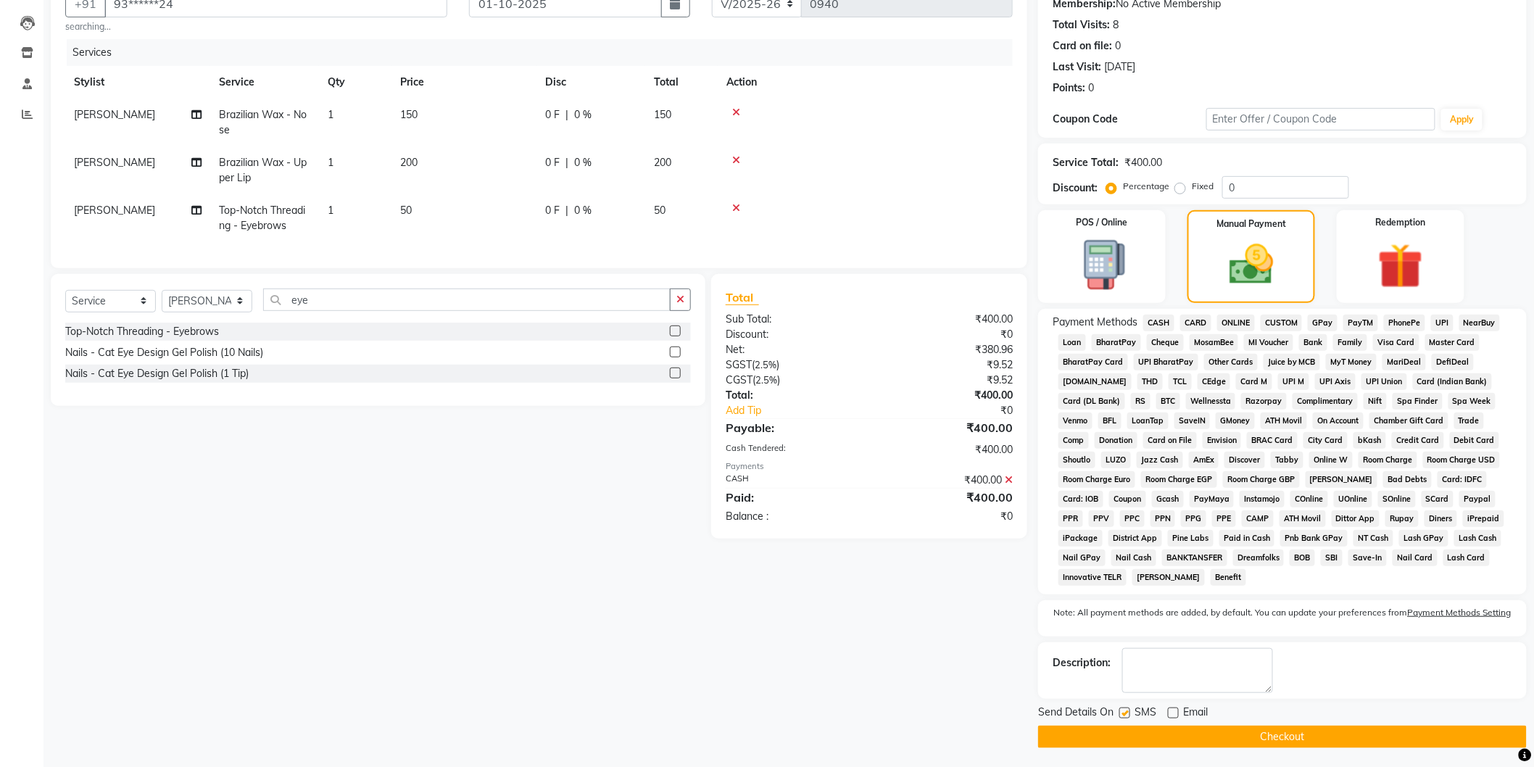
click at [1121, 714] on label at bounding box center [1124, 713] width 11 height 11
click at [1121, 714] on input "checkbox" at bounding box center [1123, 713] width 9 height 9
checkbox input "false"
click at [1161, 737] on button "Checkout" at bounding box center [1282, 737] width 489 height 22
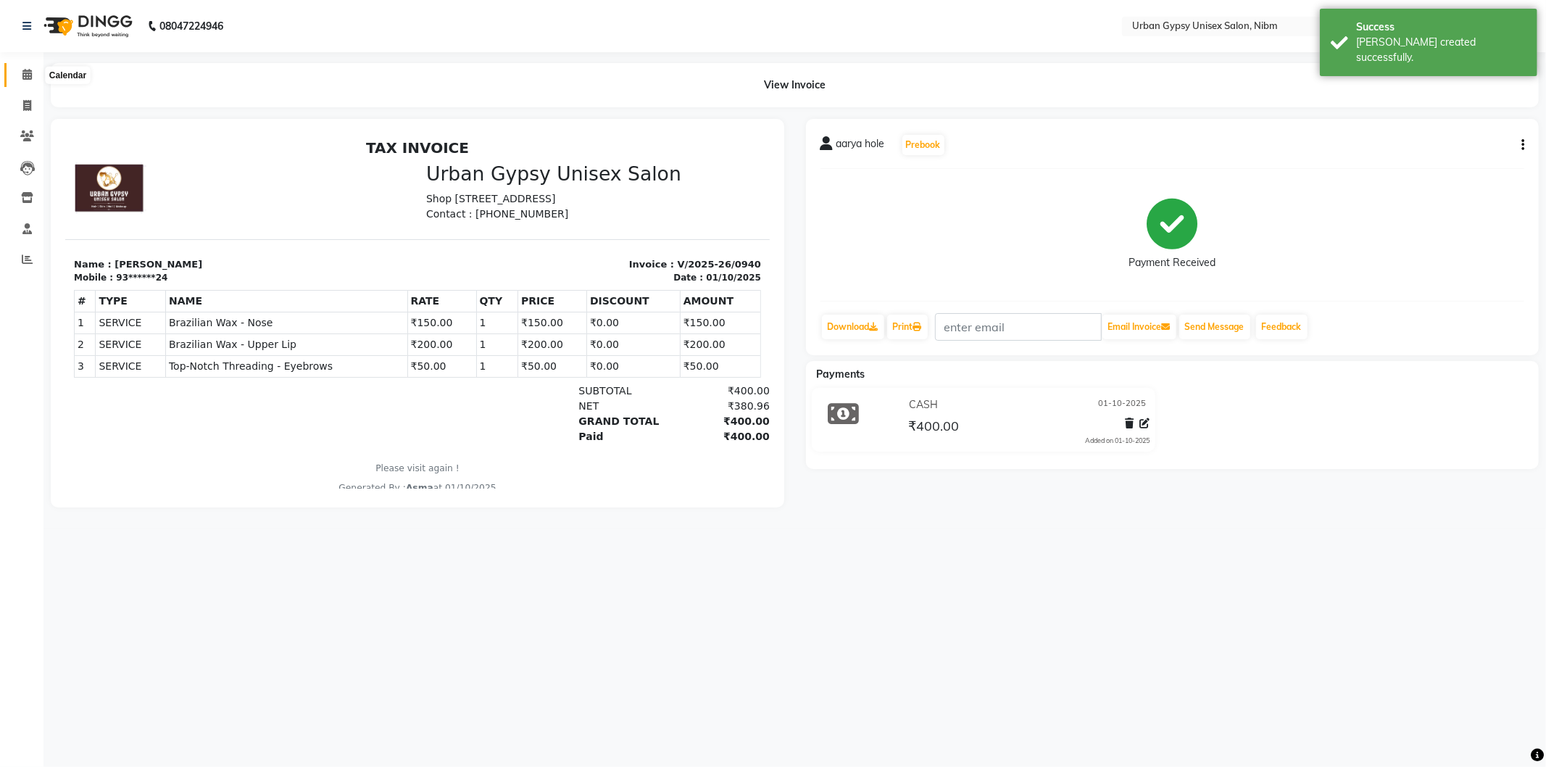
click at [30, 76] on icon at bounding box center [26, 74] width 9 height 11
